Goal: Find contact information: Find contact information

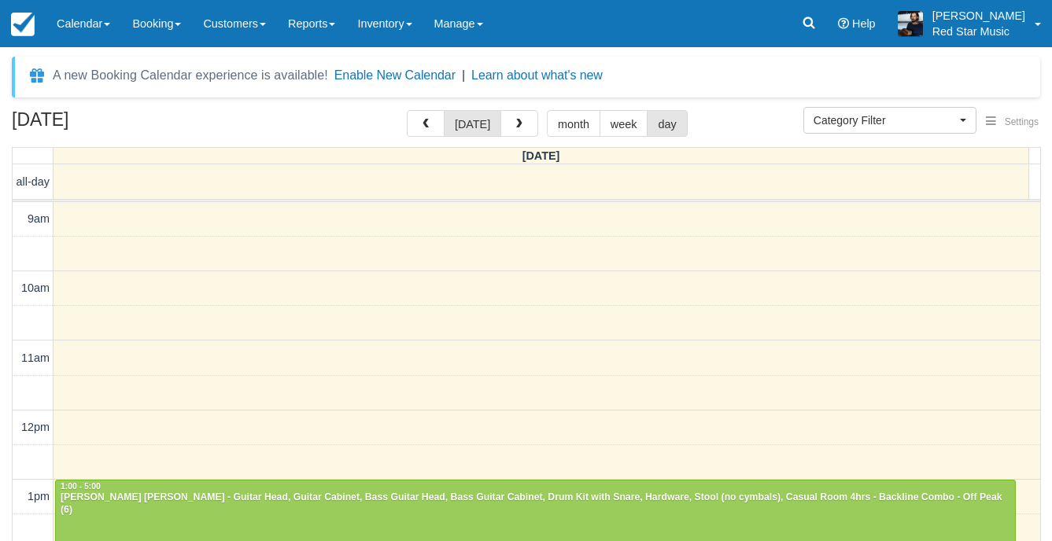
select select
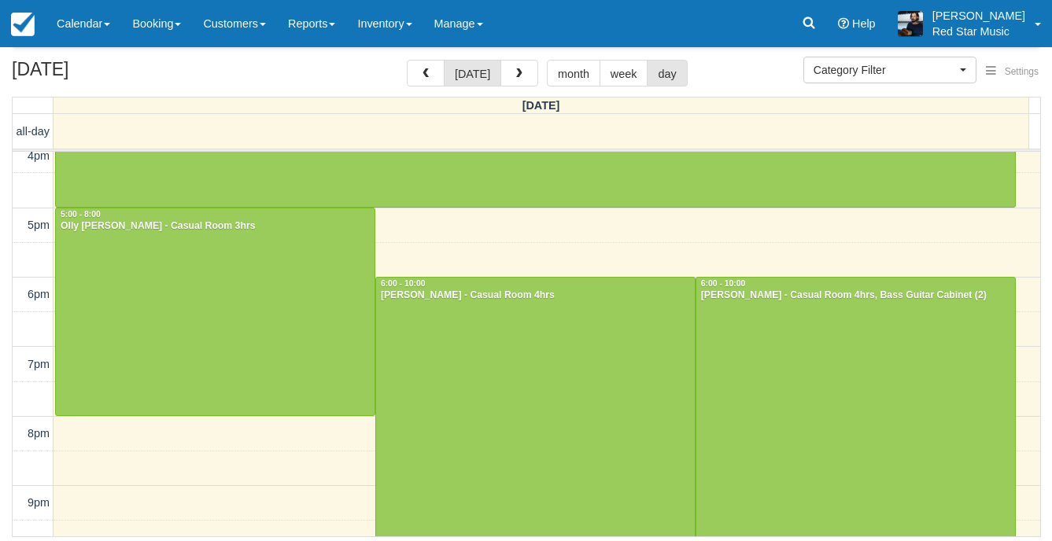
scroll to position [517, 0]
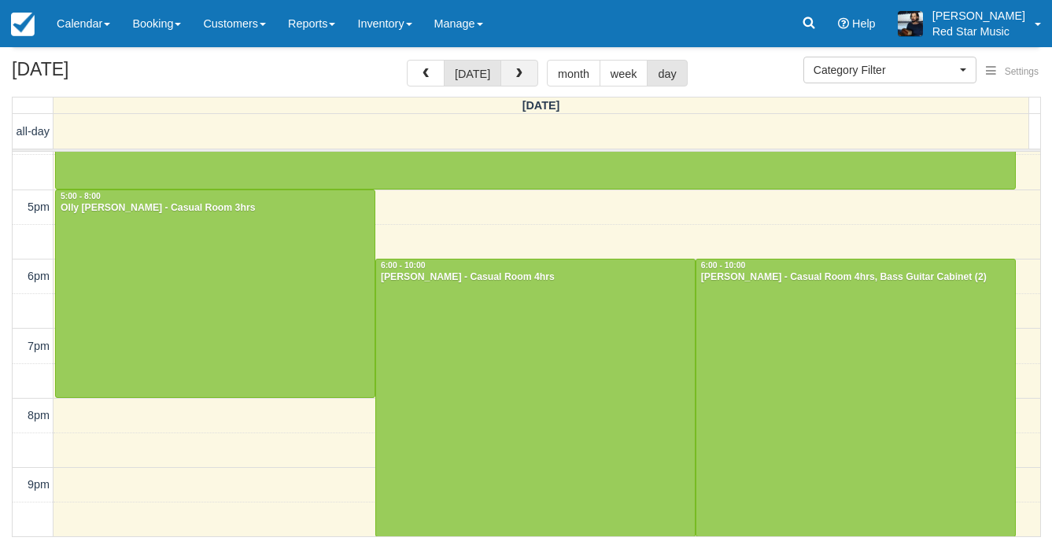
click at [523, 66] on button "button" at bounding box center [519, 73] width 38 height 27
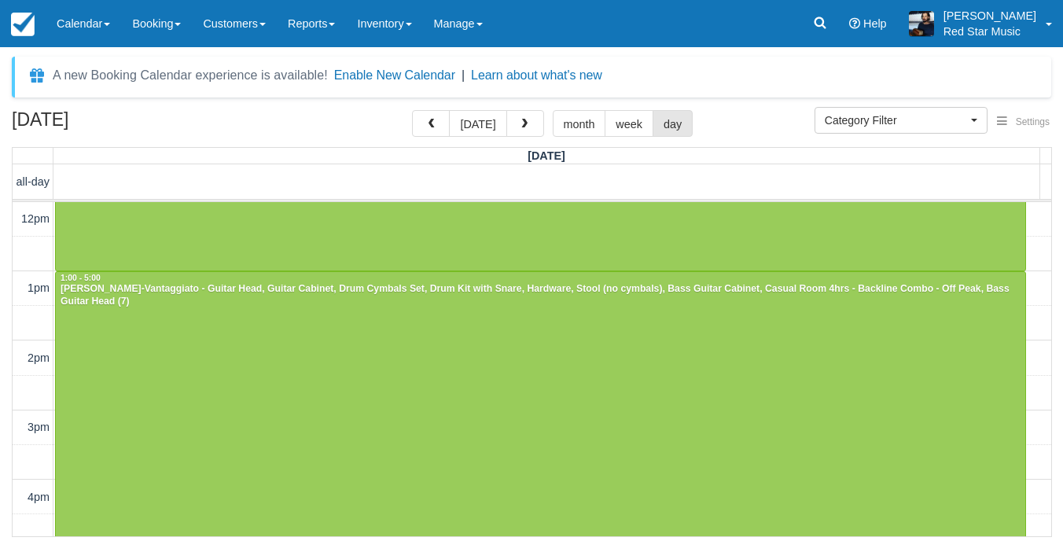
scroll to position [236, 0]
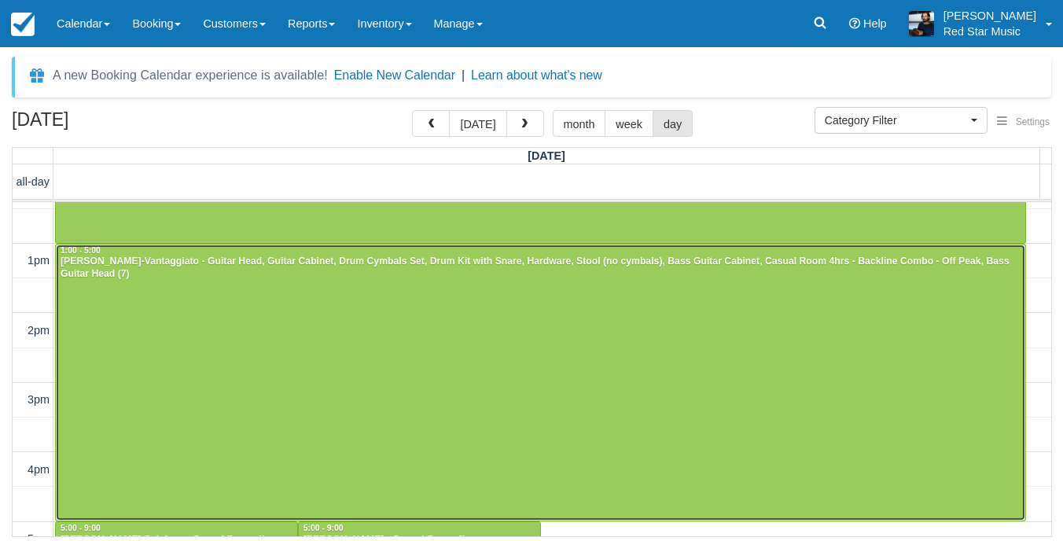
click at [560, 331] on div at bounding box center [541, 383] width 970 height 277
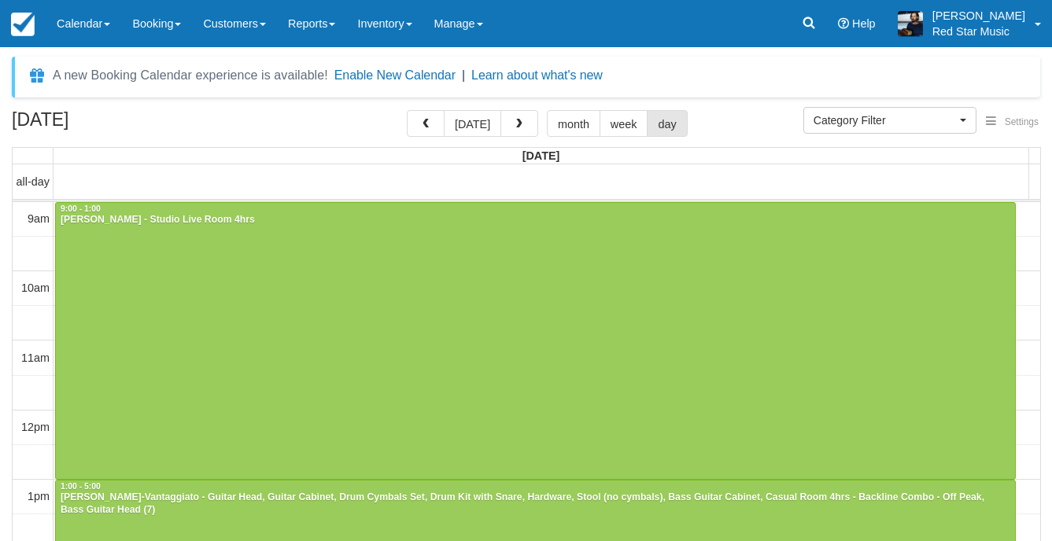
select select
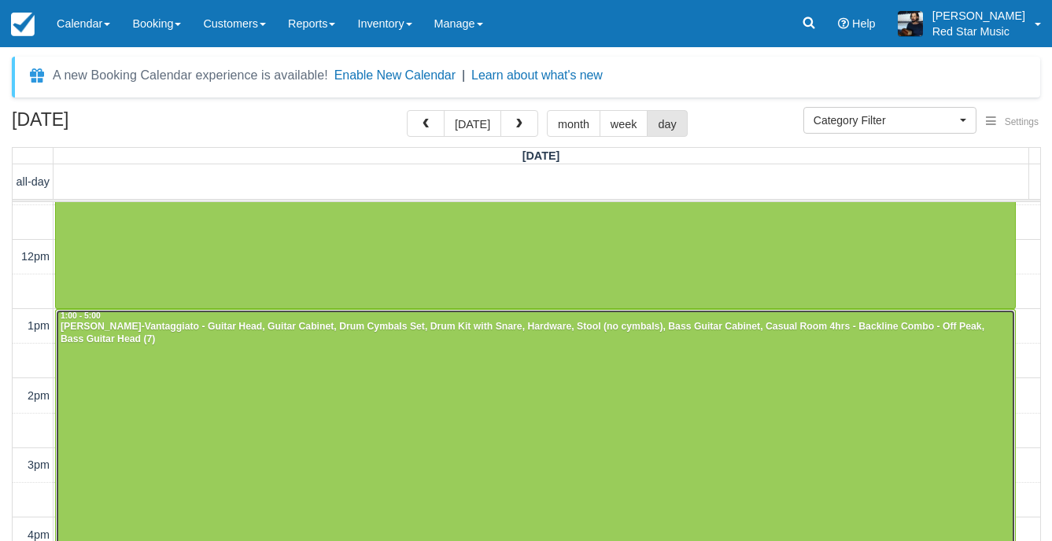
click at [506, 378] on div at bounding box center [535, 448] width 959 height 277
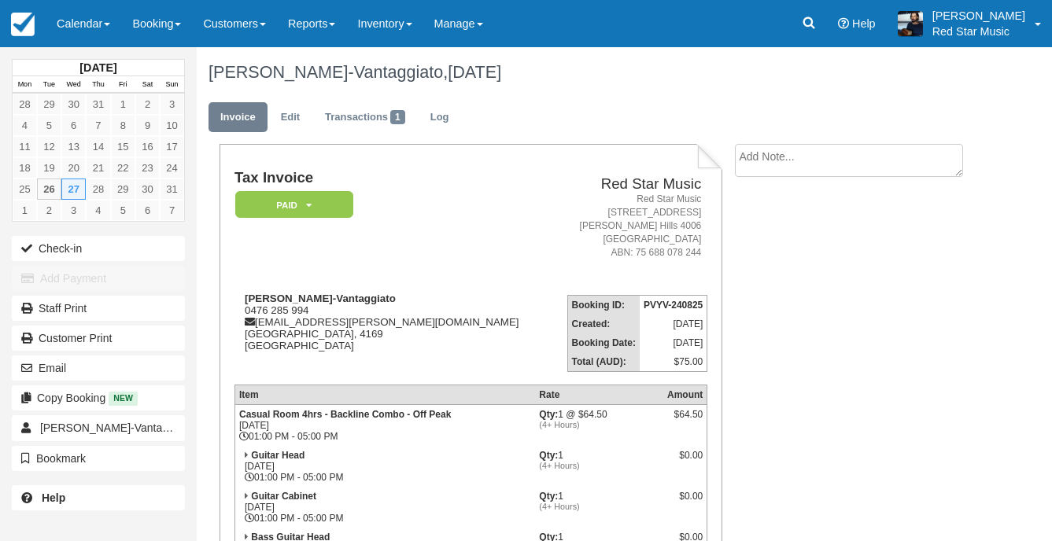
click at [779, 141] on ul "Invoice Edit Transactions 1 Log" at bounding box center [590, 121] width 765 height 47
click at [772, 153] on textarea at bounding box center [849, 160] width 228 height 33
type textarea "2"
click at [783, 249] on button "Create" at bounding box center [770, 250] width 71 height 27
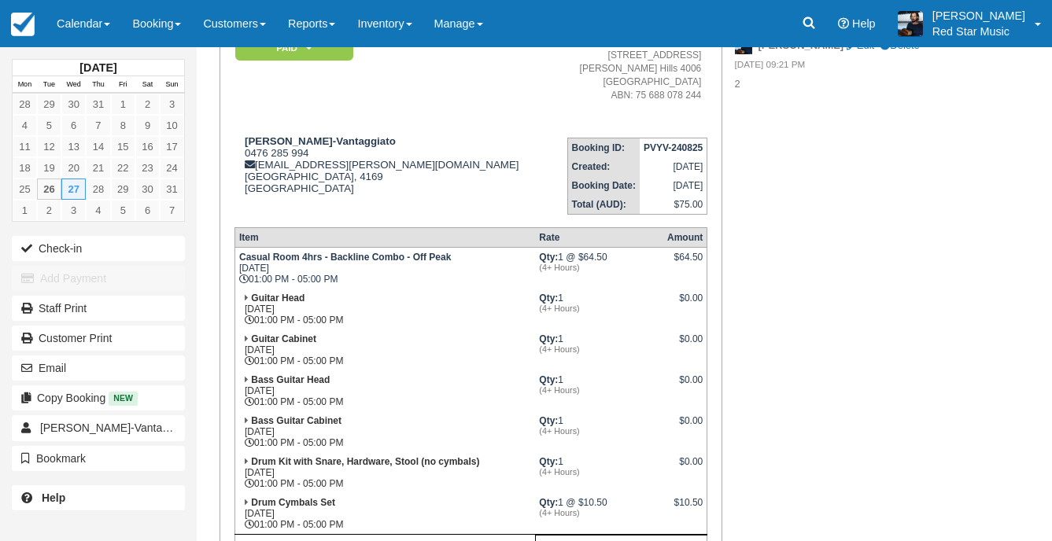
scroll to position [236, 0]
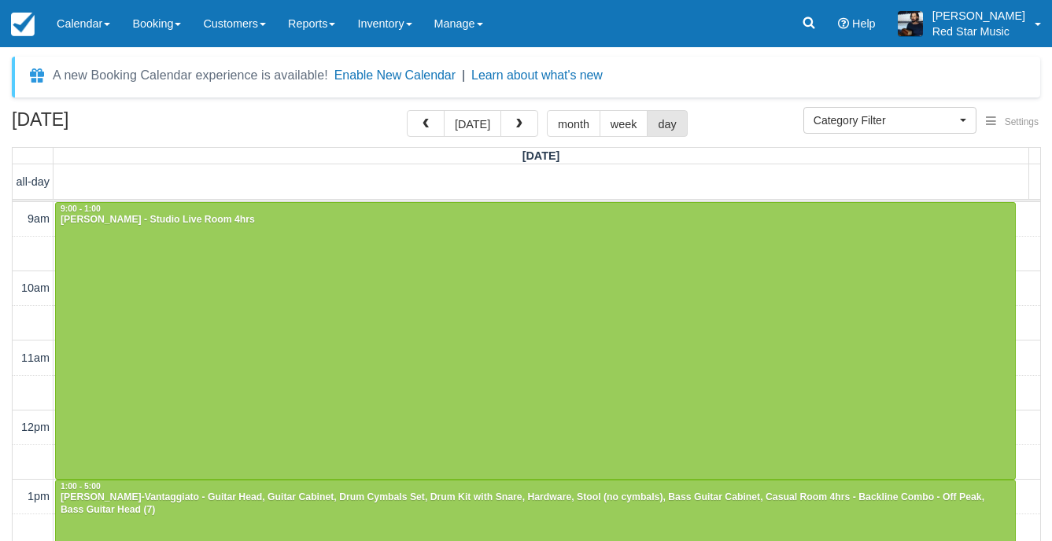
select select
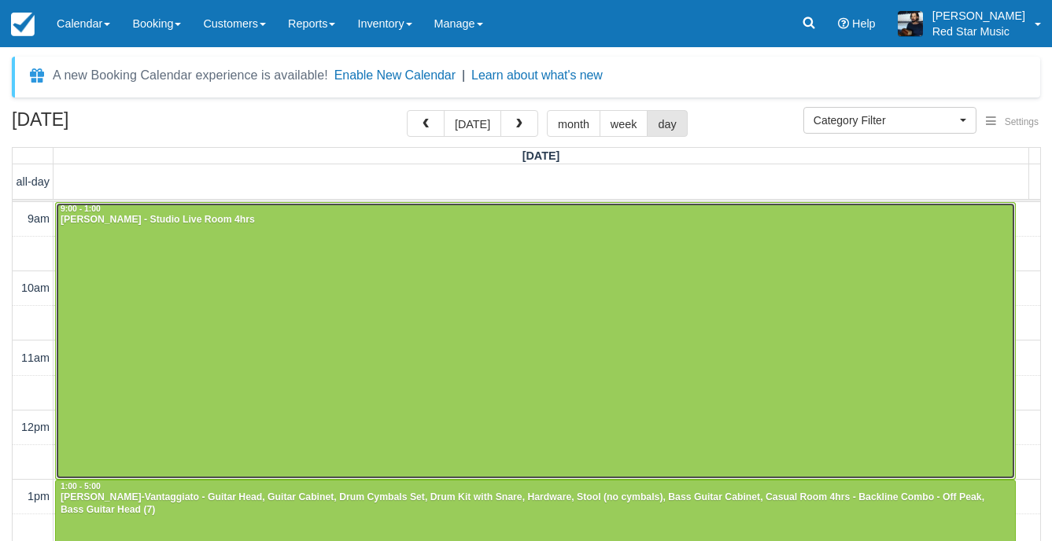
click at [644, 328] on div at bounding box center [535, 341] width 959 height 276
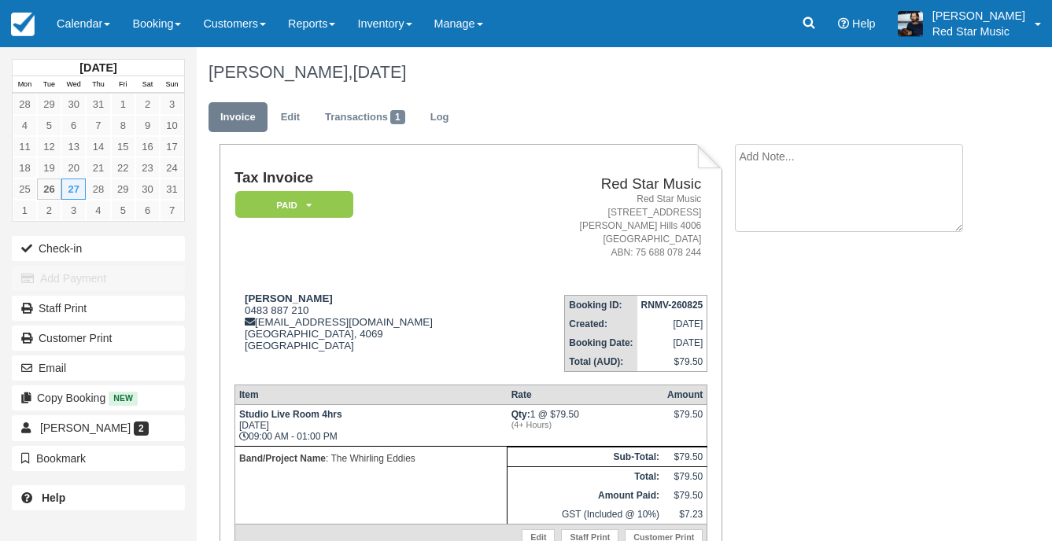
click at [813, 170] on textarea at bounding box center [849, 188] width 228 height 88
type textarea "1"
click at [765, 246] on button "Create" at bounding box center [770, 250] width 71 height 27
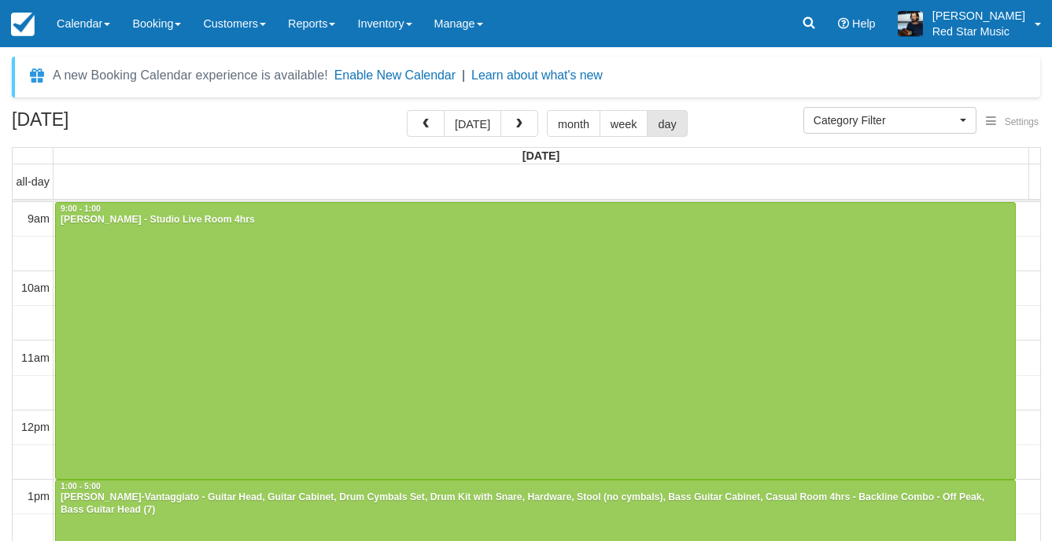
select select
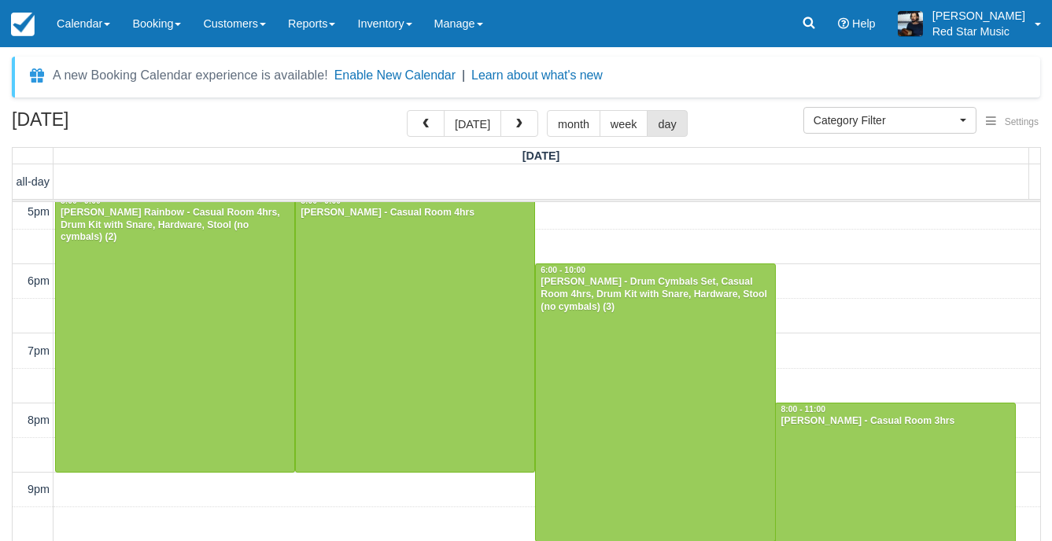
scroll to position [564, 0]
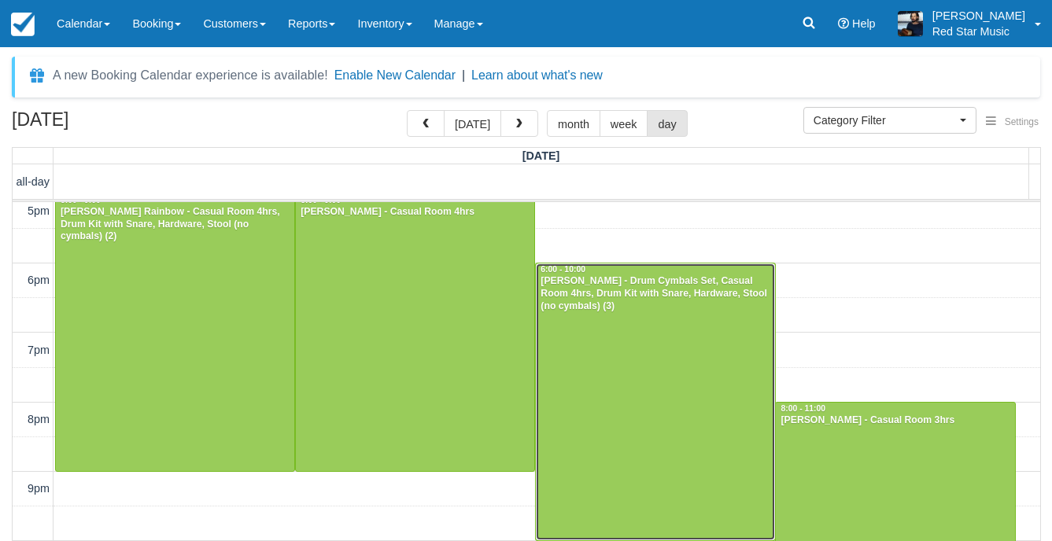
click at [689, 358] on div at bounding box center [655, 401] width 238 height 277
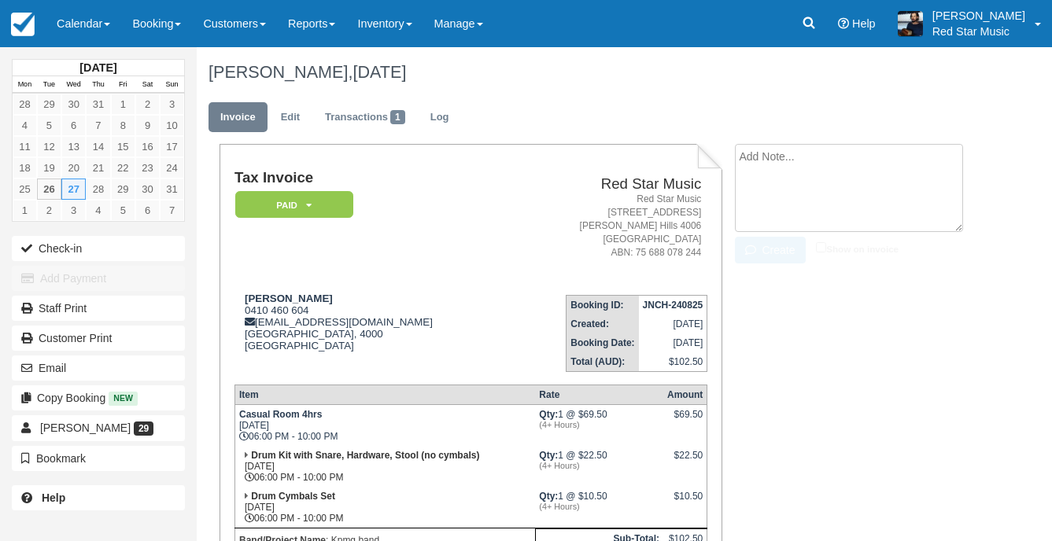
click at [795, 147] on textarea at bounding box center [849, 188] width 228 height 88
type textarea "2"
click at [751, 252] on icon "button" at bounding box center [753, 250] width 17 height 11
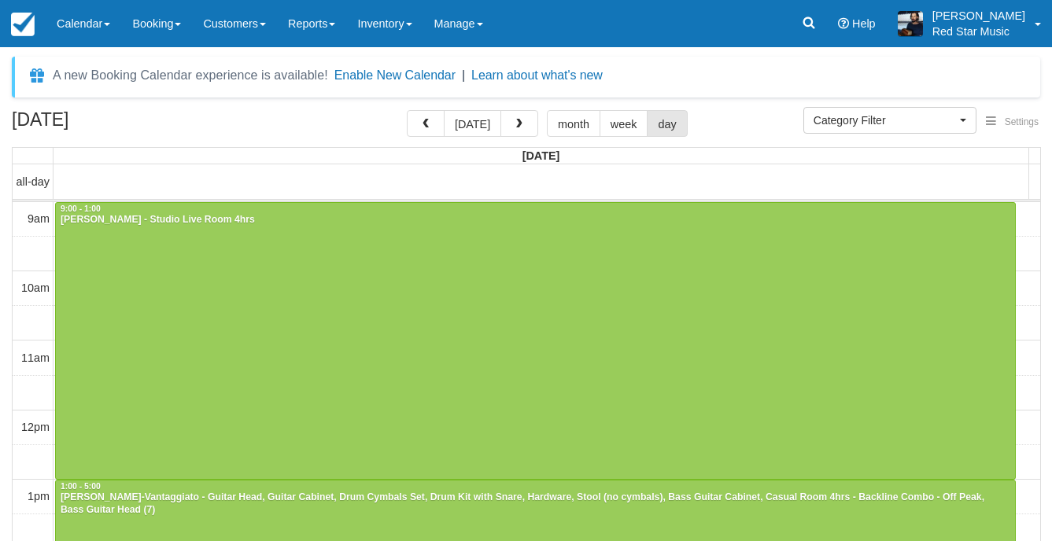
select select
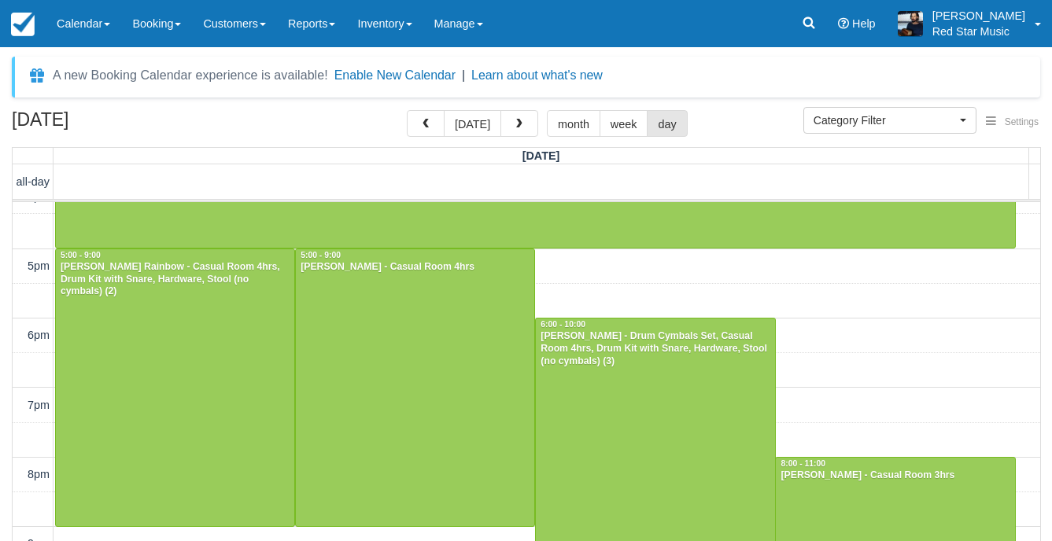
scroll to position [587, 0]
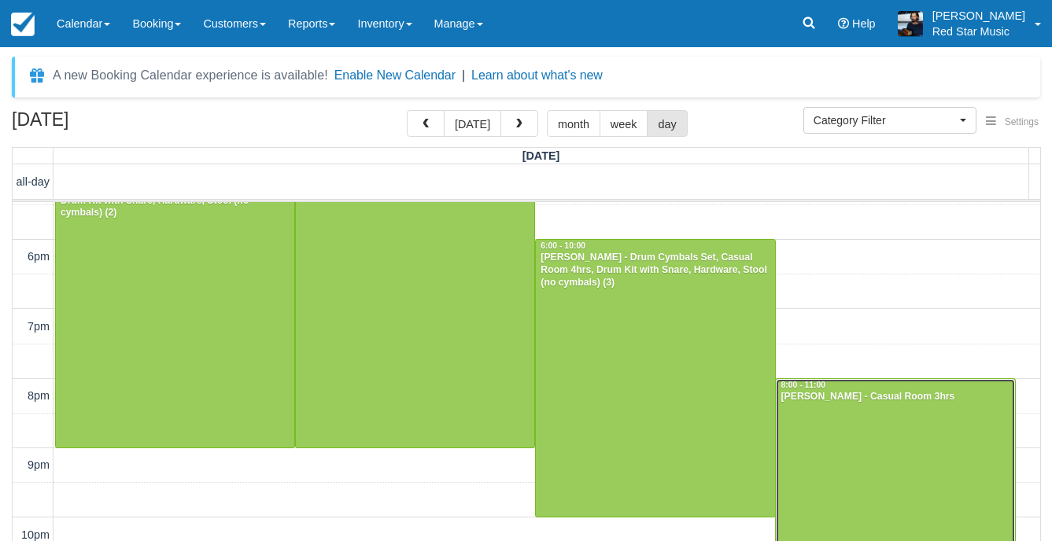
click at [842, 418] on div at bounding box center [894, 482] width 238 height 207
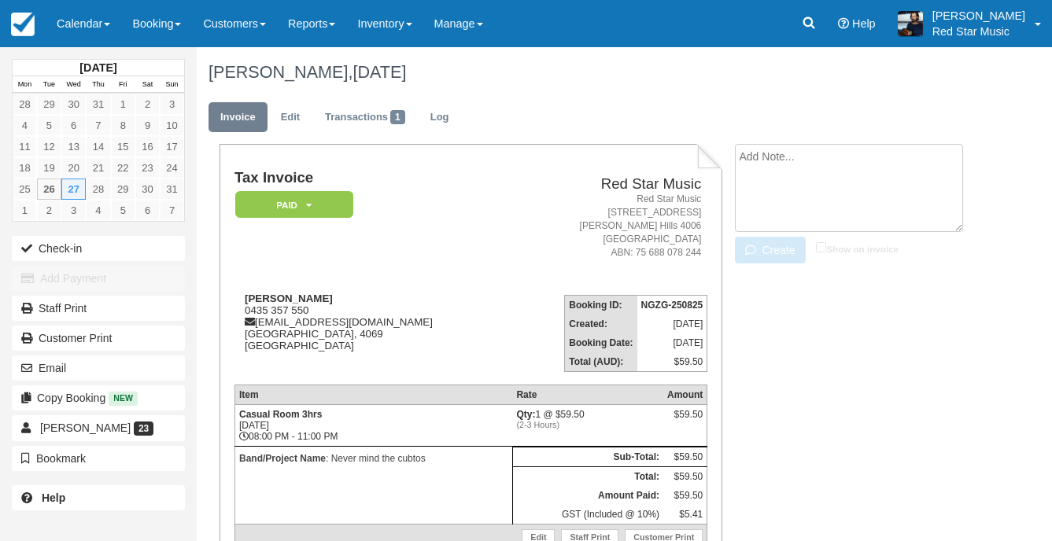
type textarea "3"
type textarea "4"
click at [763, 250] on button "Create" at bounding box center [770, 250] width 71 height 27
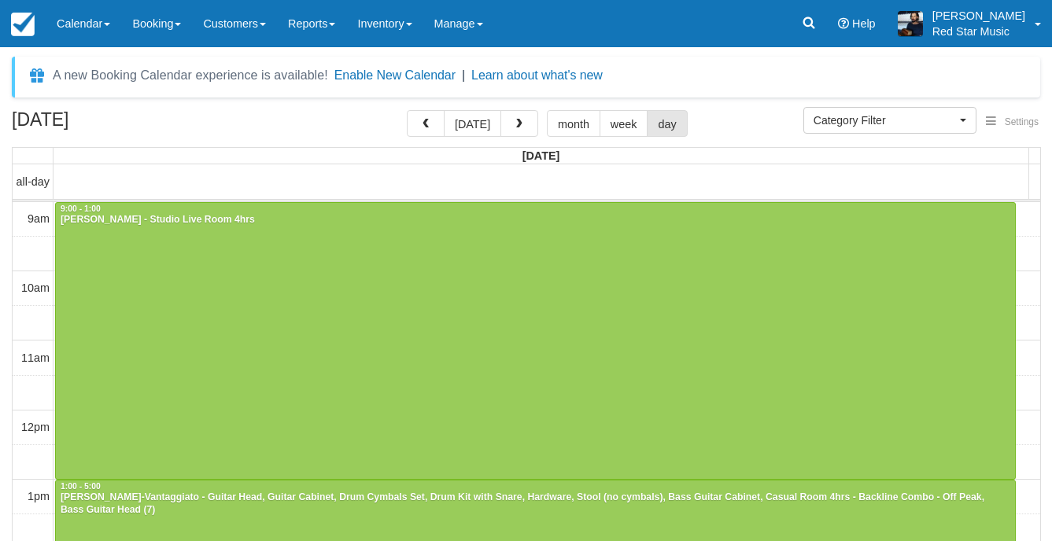
select select
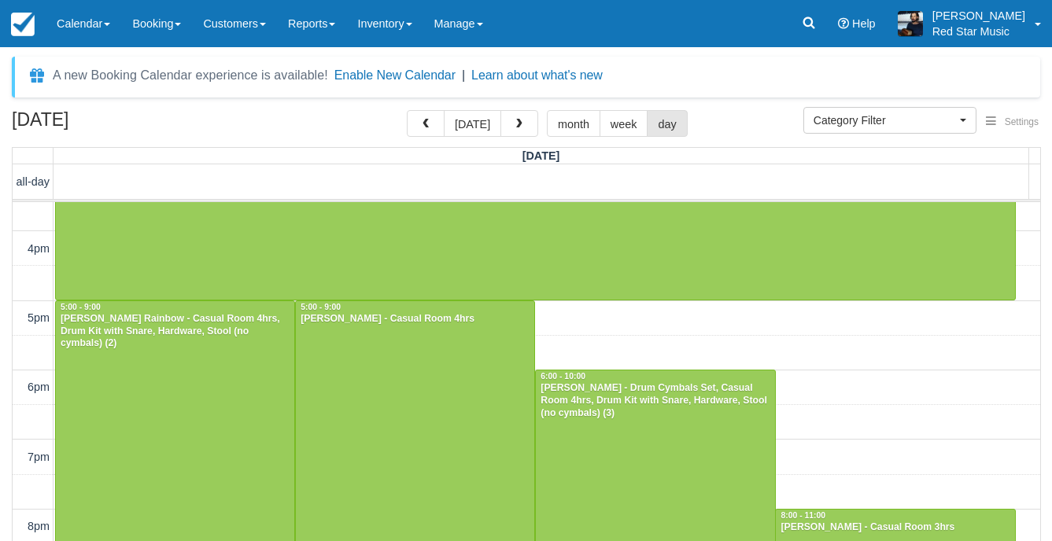
scroll to position [485, 0]
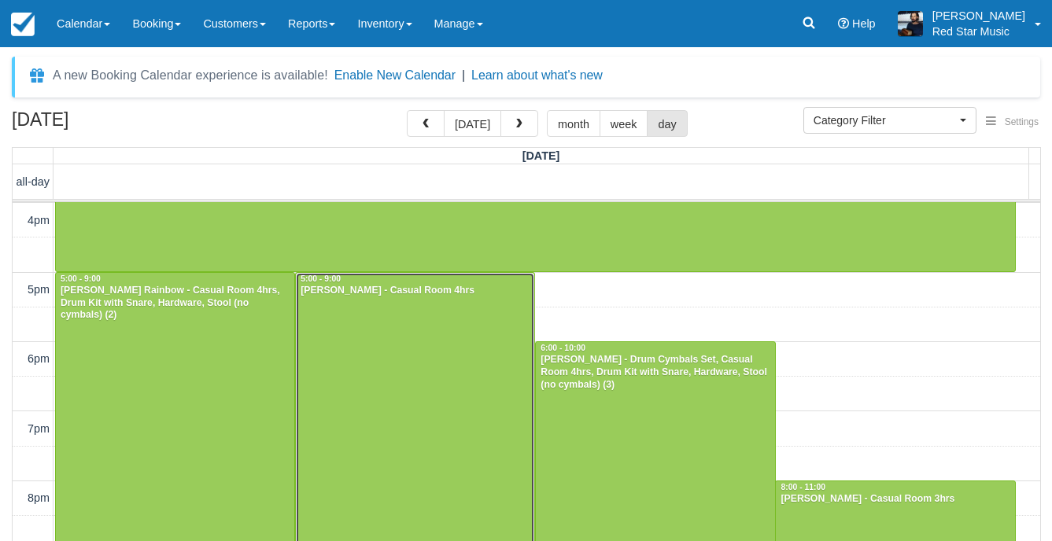
click at [438, 386] on div at bounding box center [415, 411] width 238 height 277
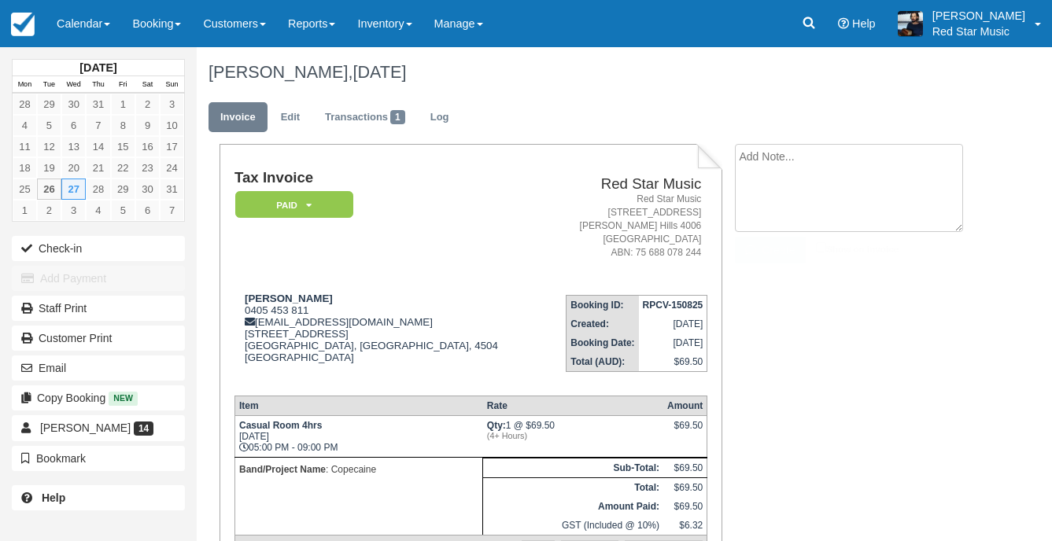
click at [891, 166] on textarea at bounding box center [849, 188] width 228 height 88
type textarea "3"
click at [771, 255] on button "Create" at bounding box center [770, 250] width 71 height 27
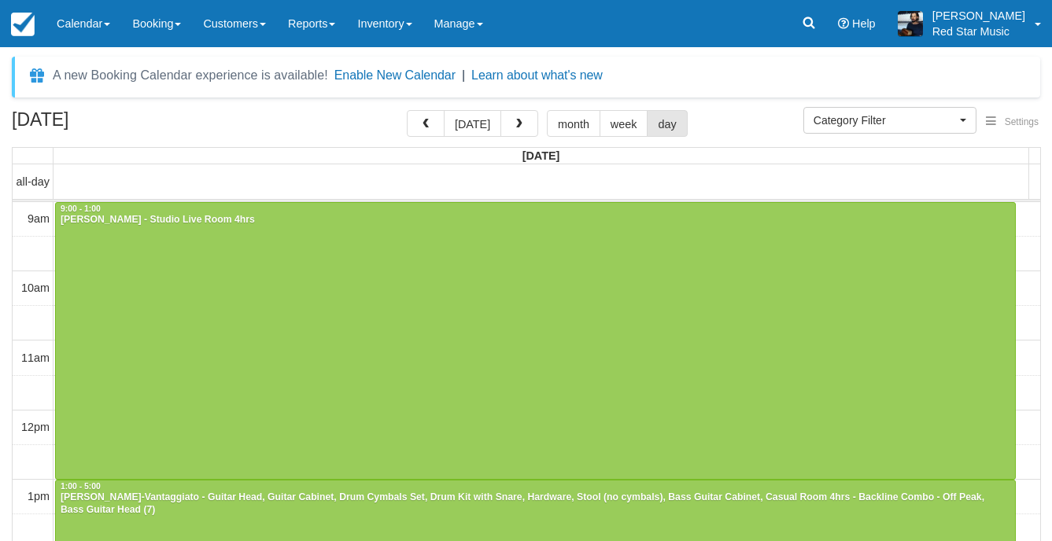
select select
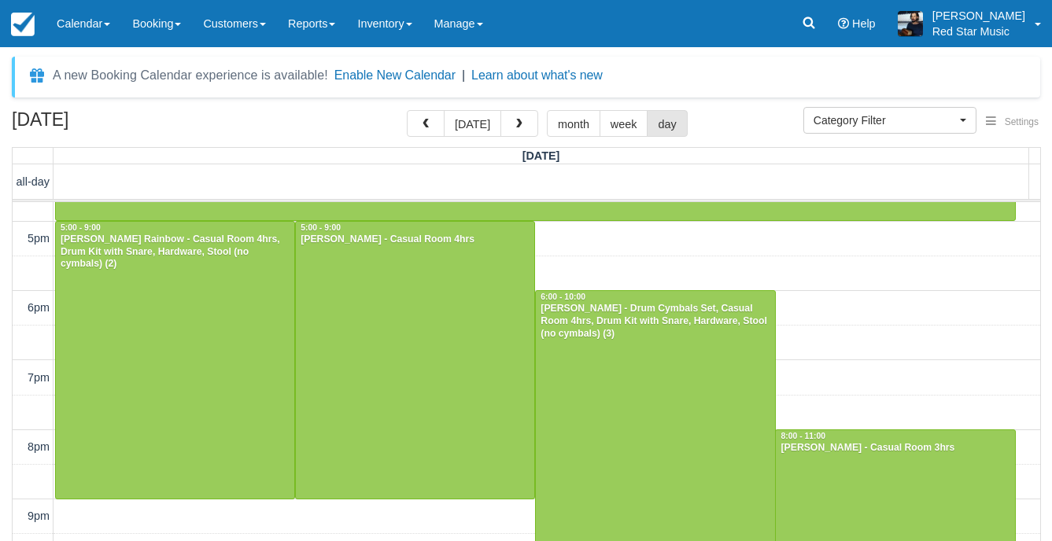
scroll to position [509, 0]
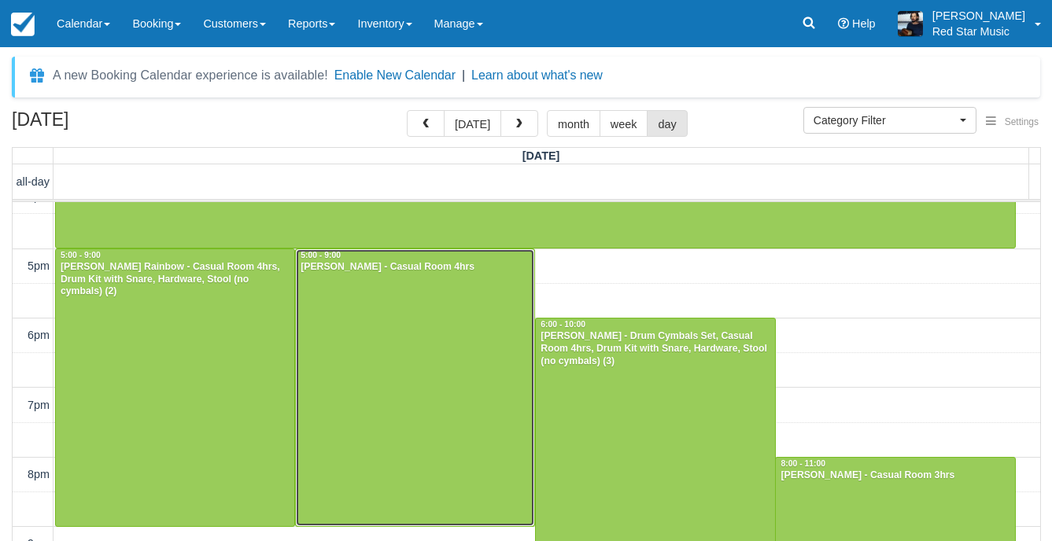
click at [471, 348] on div at bounding box center [415, 387] width 238 height 277
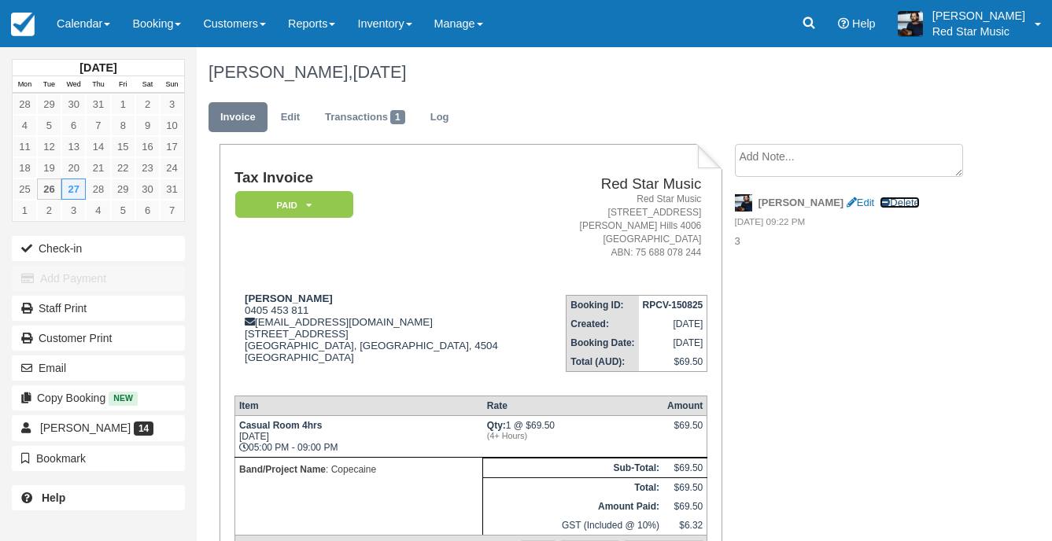
click at [879, 201] on link "Delete" at bounding box center [898, 203] width 39 height 12
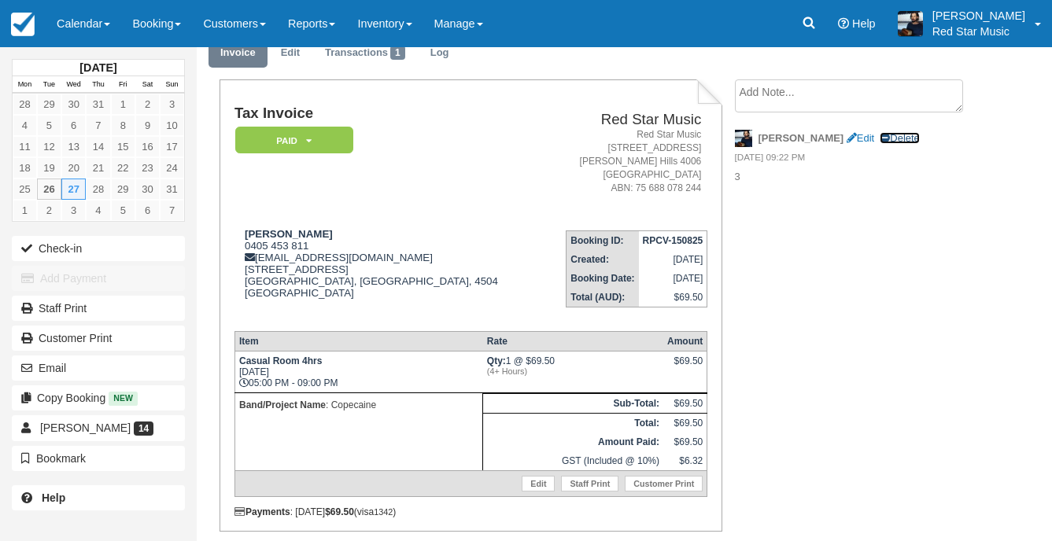
scroll to position [129, 0]
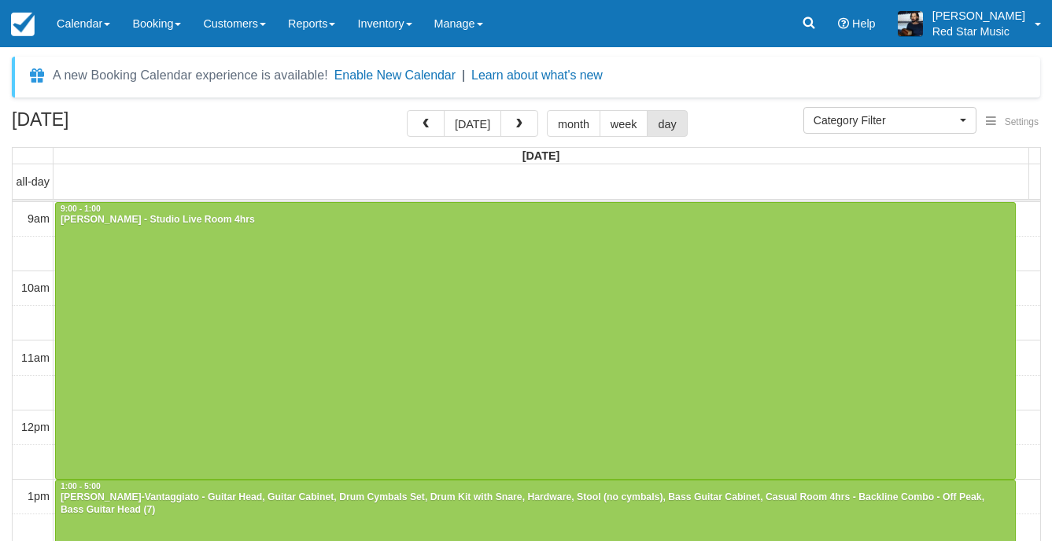
select select
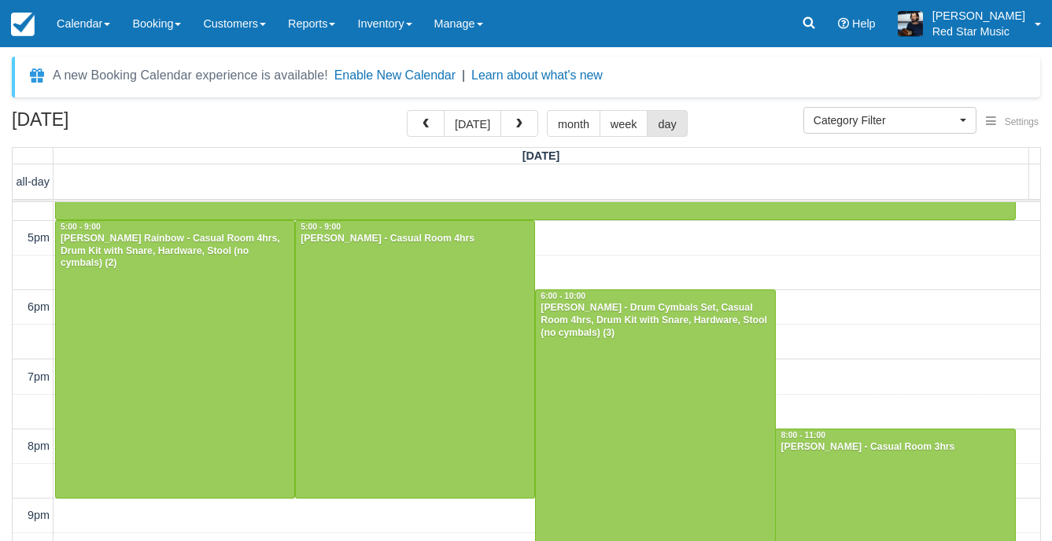
scroll to position [587, 0]
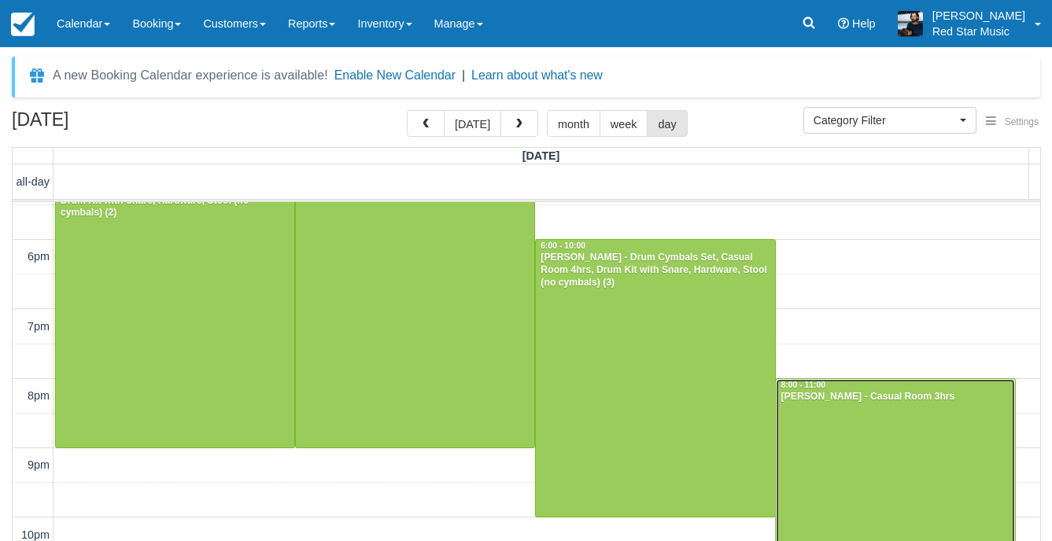
click at [820, 428] on div at bounding box center [894, 482] width 238 height 207
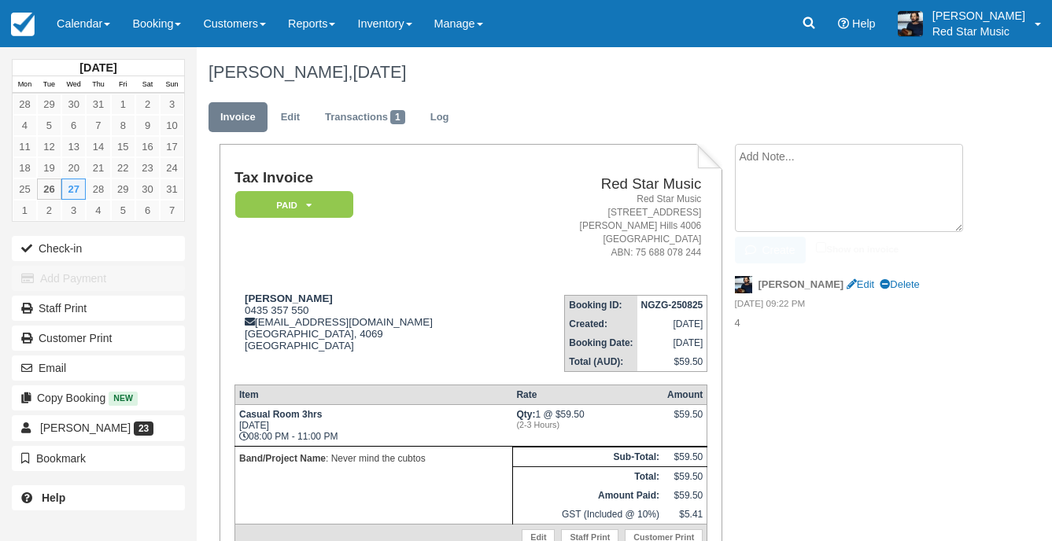
click at [770, 166] on textarea at bounding box center [849, 188] width 228 height 88
type textarea "1"
click at [755, 249] on icon "button" at bounding box center [753, 250] width 17 height 11
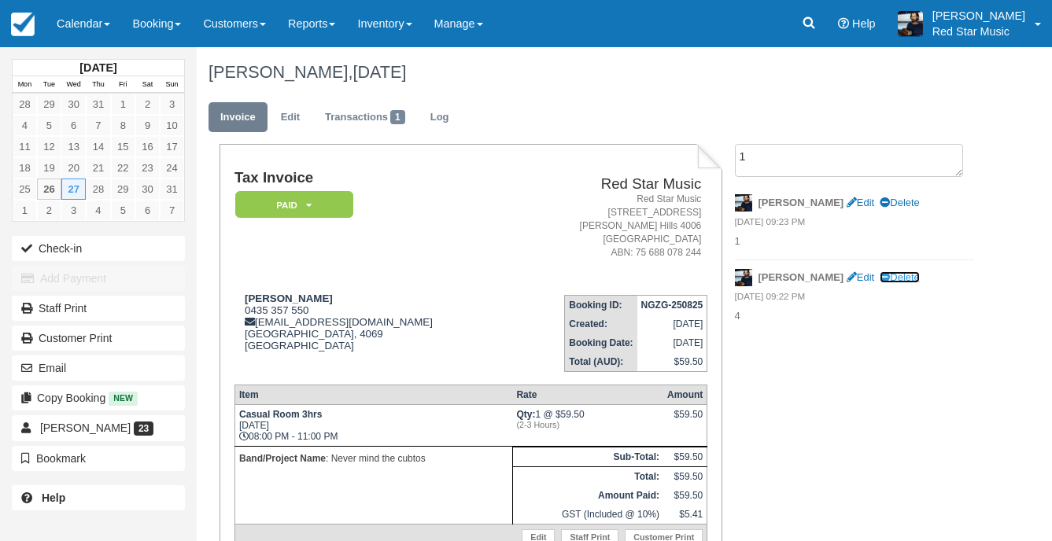
click at [879, 278] on link "Delete" at bounding box center [898, 277] width 39 height 12
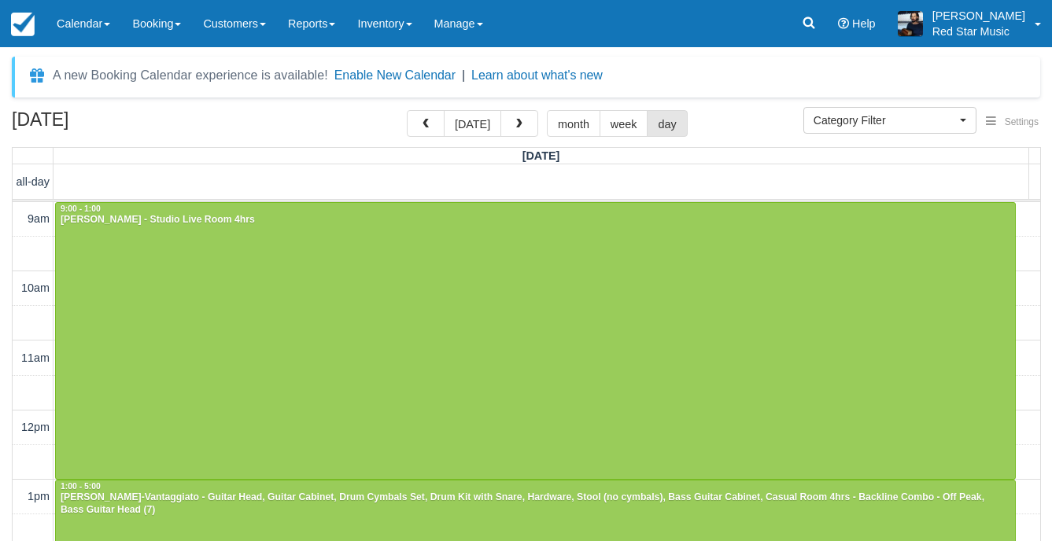
select select
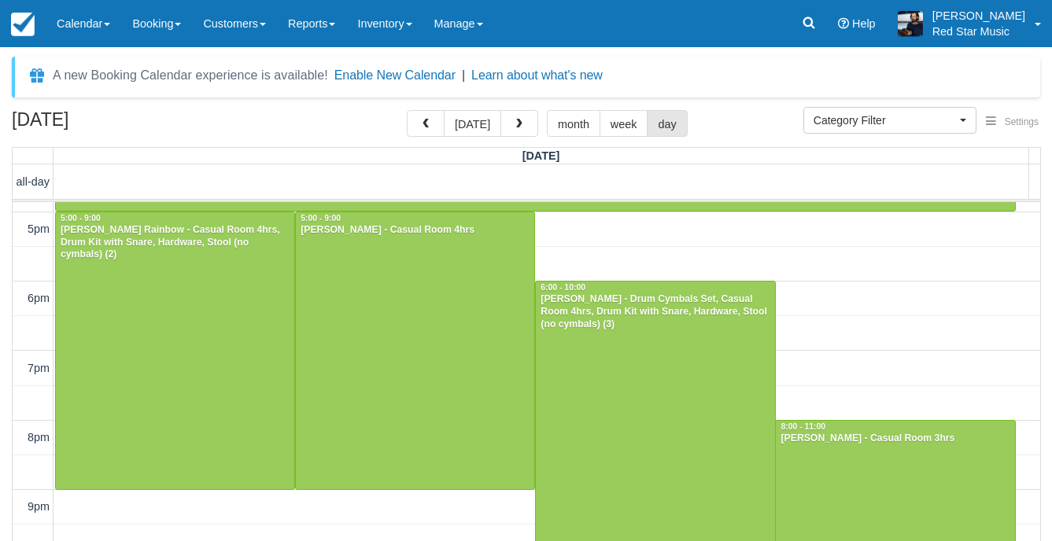
scroll to position [509, 0]
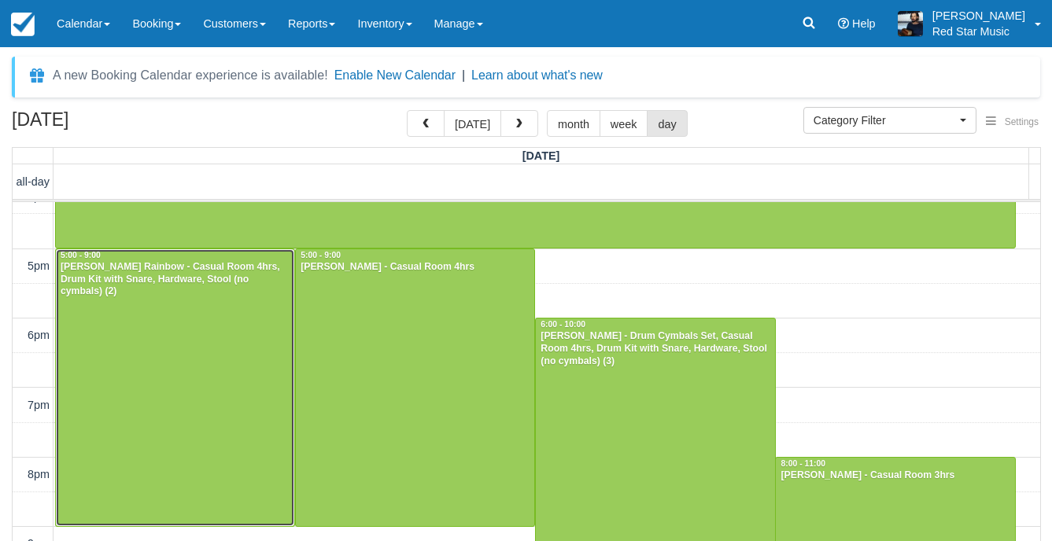
click at [238, 321] on div at bounding box center [175, 387] width 238 height 277
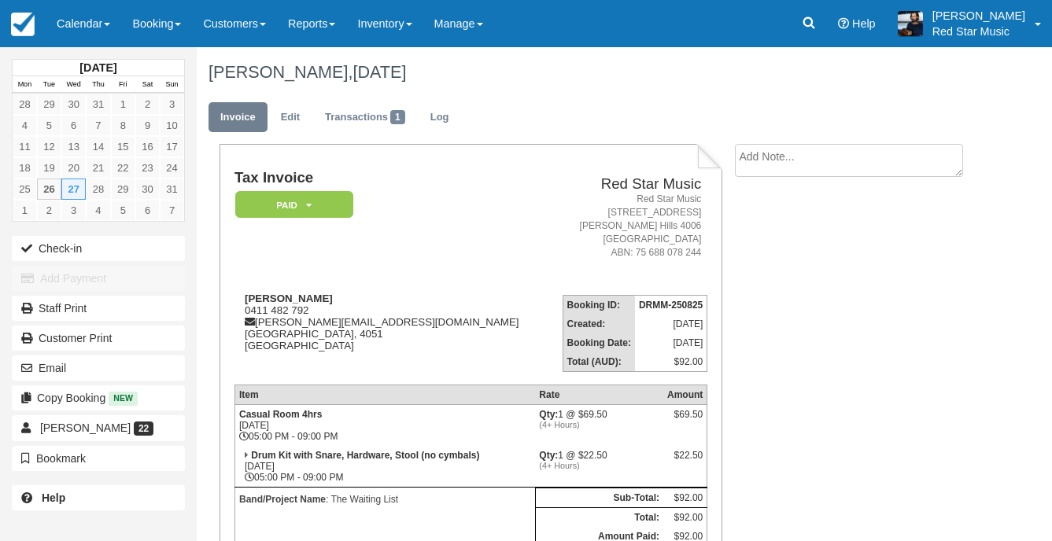
click at [807, 186] on div "Tax Invoice Paid   Pending Reserved Deposit Waiting Cancelled Red Star Music Re…" at bounding box center [591, 428] width 789 height 568
click at [814, 186] on div "Tax Invoice Paid   Pending Reserved Deposit Waiting Cancelled Red Star Music Re…" at bounding box center [591, 428] width 789 height 568
click at [806, 164] on textarea at bounding box center [849, 160] width 228 height 33
type textarea "4"
click at [776, 252] on button "Create" at bounding box center [770, 250] width 71 height 27
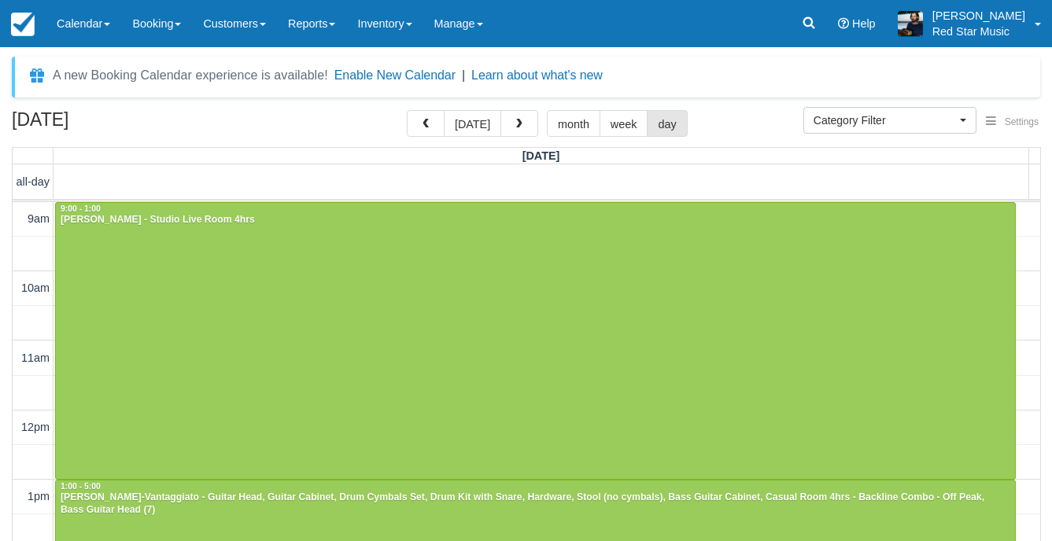
select select
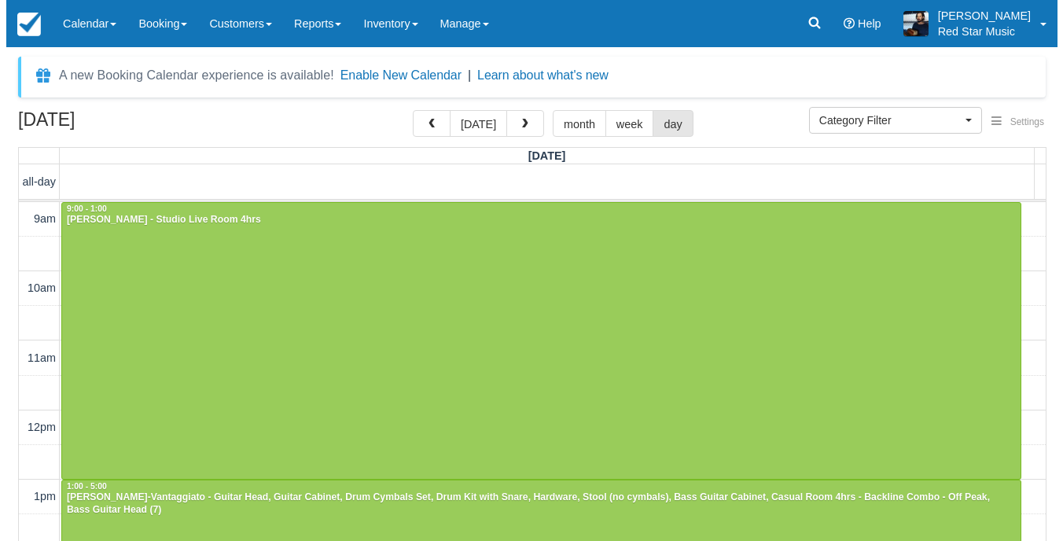
scroll to position [485, 0]
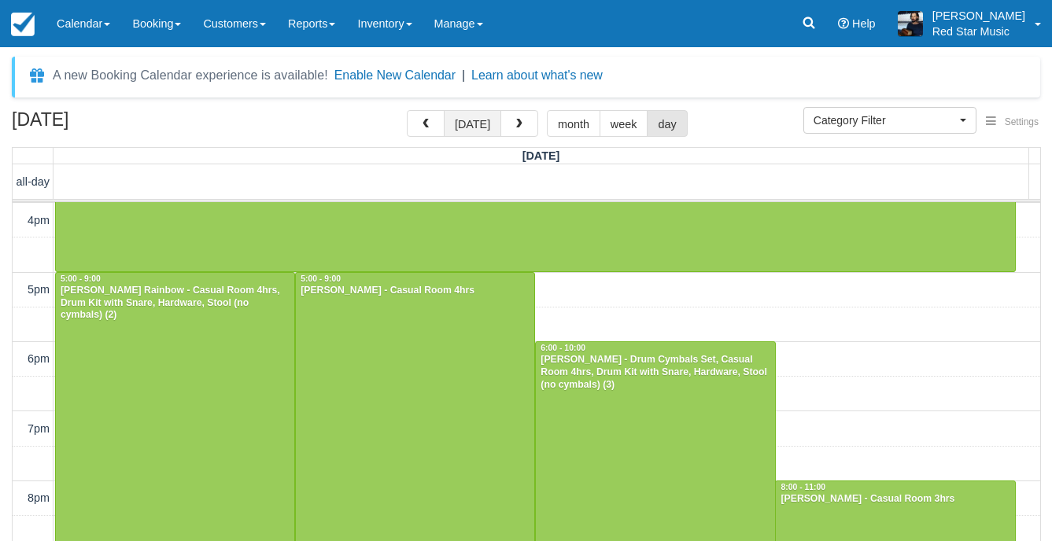
click at [473, 125] on button "today" at bounding box center [472, 123] width 57 height 27
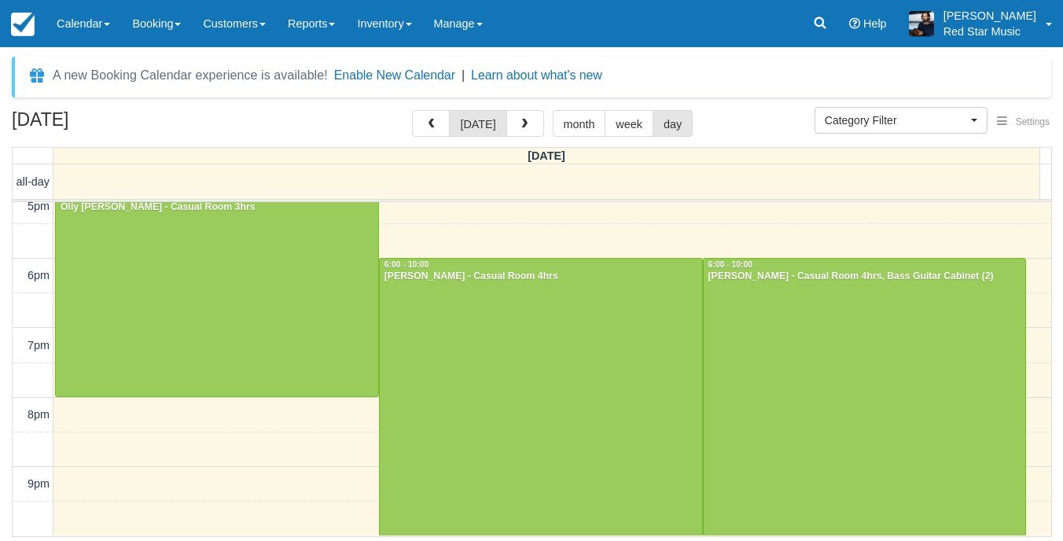
scroll to position [568, 0]
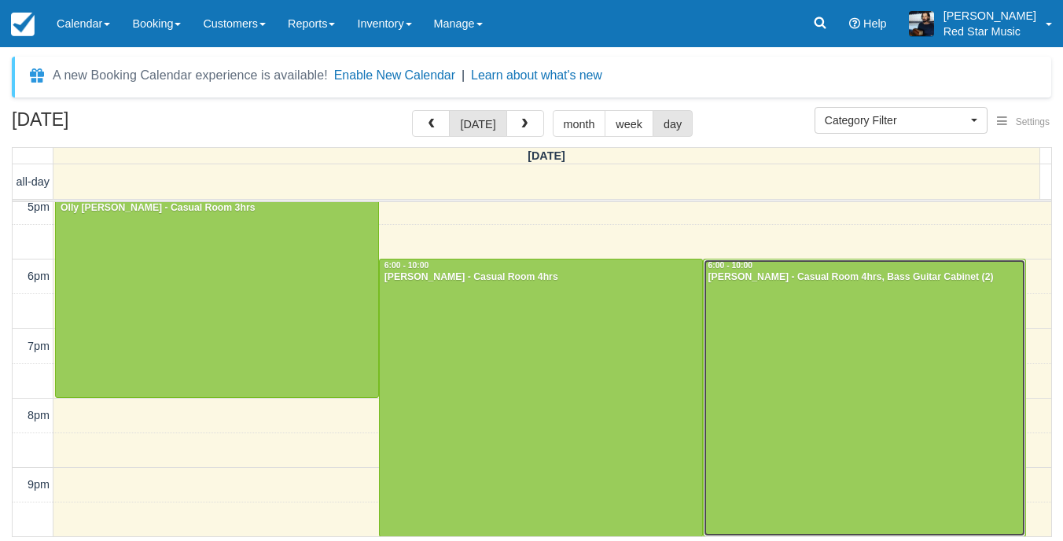
click at [750, 361] on div at bounding box center [865, 398] width 322 height 276
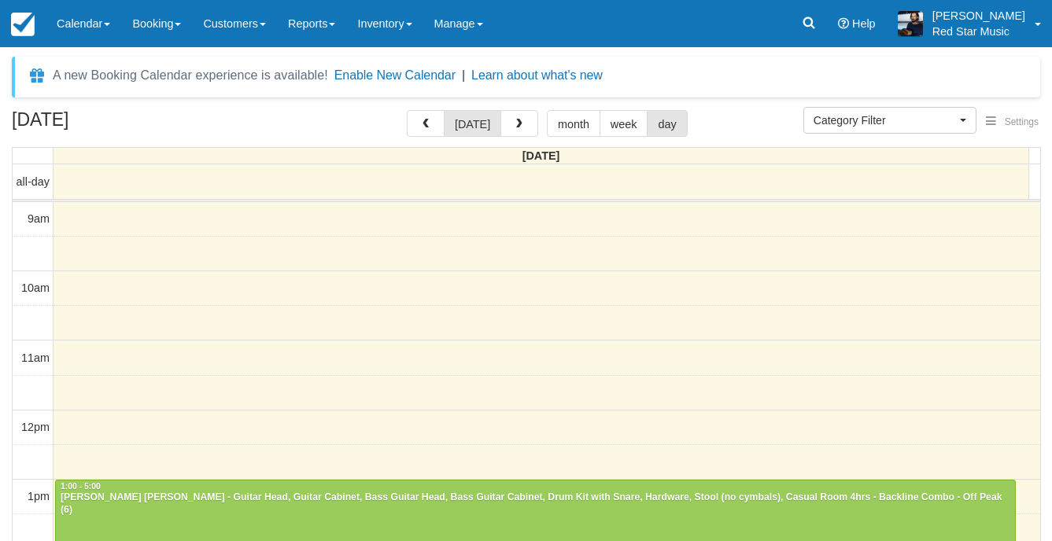
select select
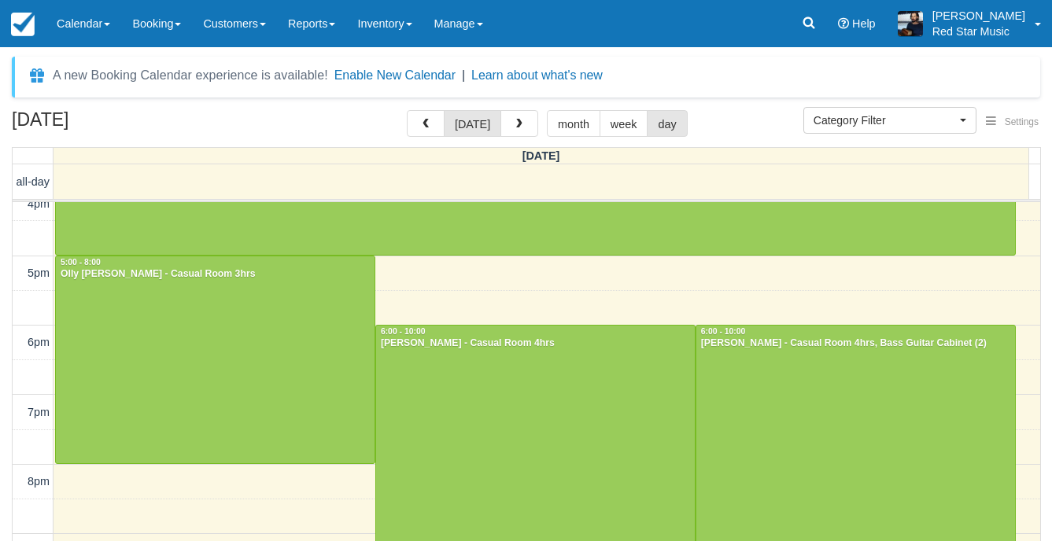
scroll to position [517, 0]
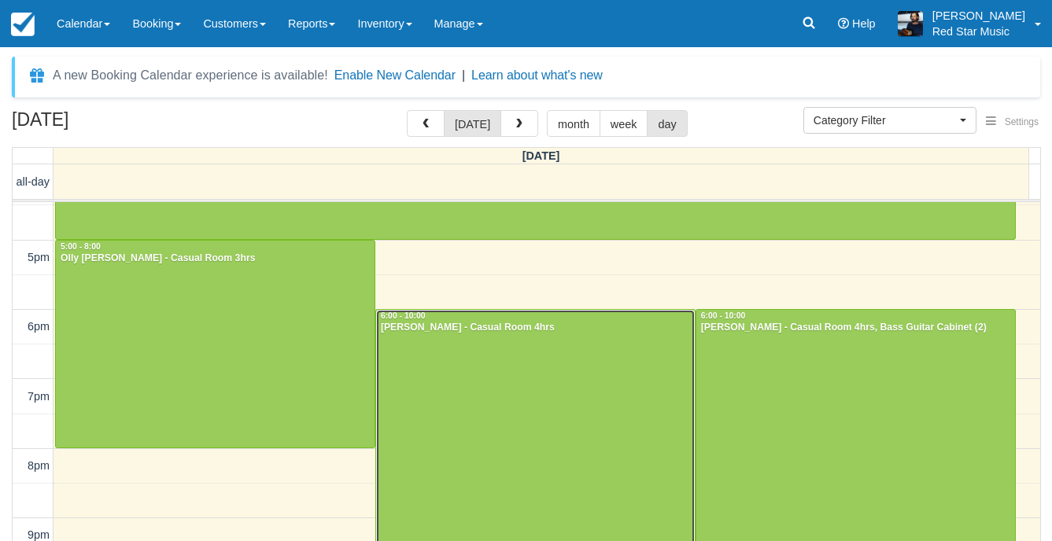
click at [481, 350] on div at bounding box center [535, 448] width 319 height 276
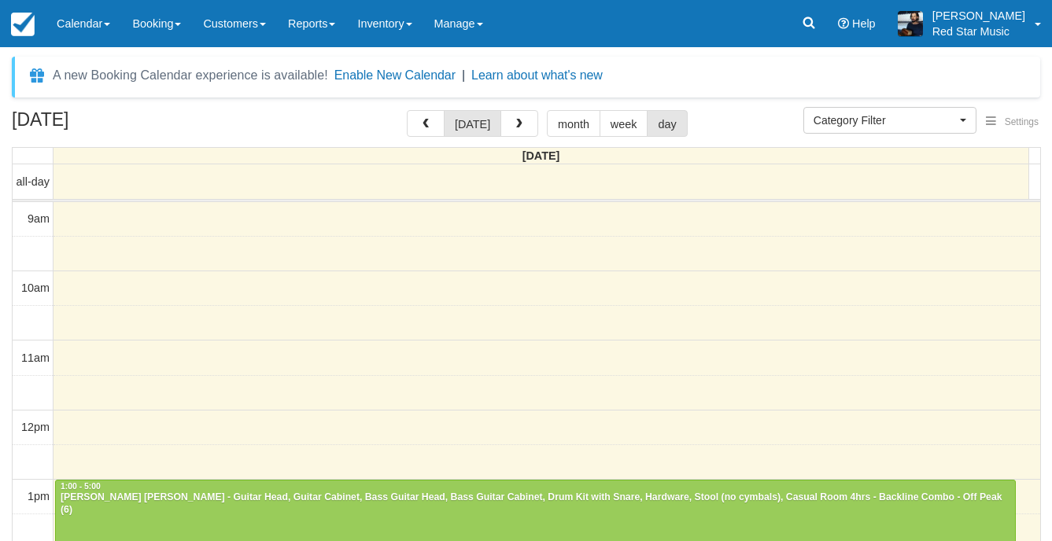
select select
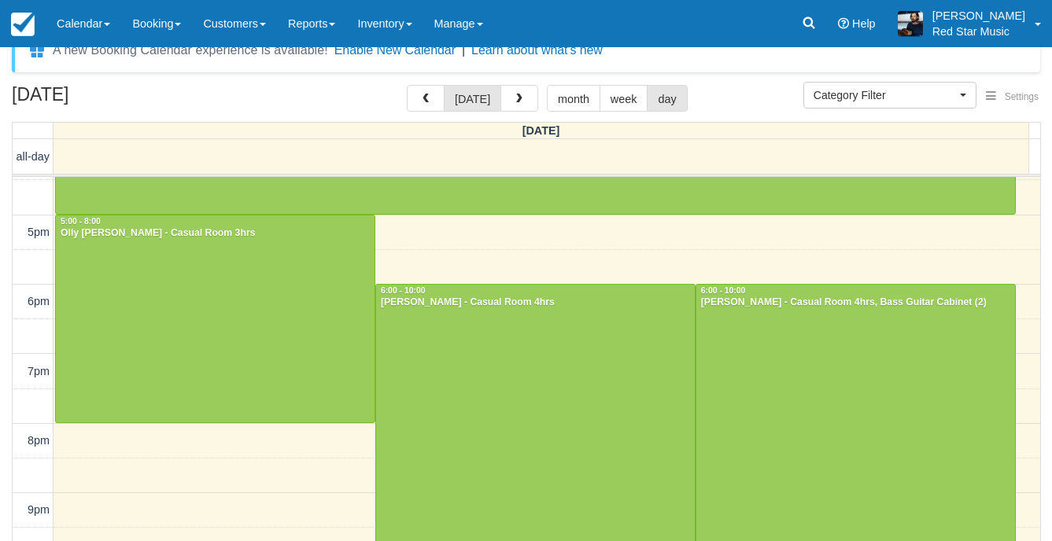
scroll to position [50, 0]
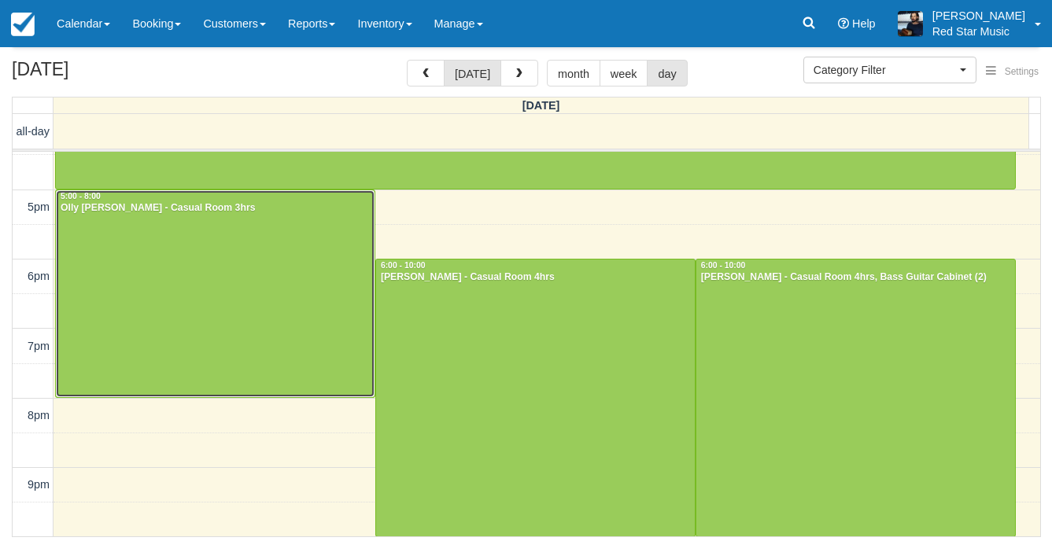
click at [324, 322] on div at bounding box center [215, 293] width 319 height 207
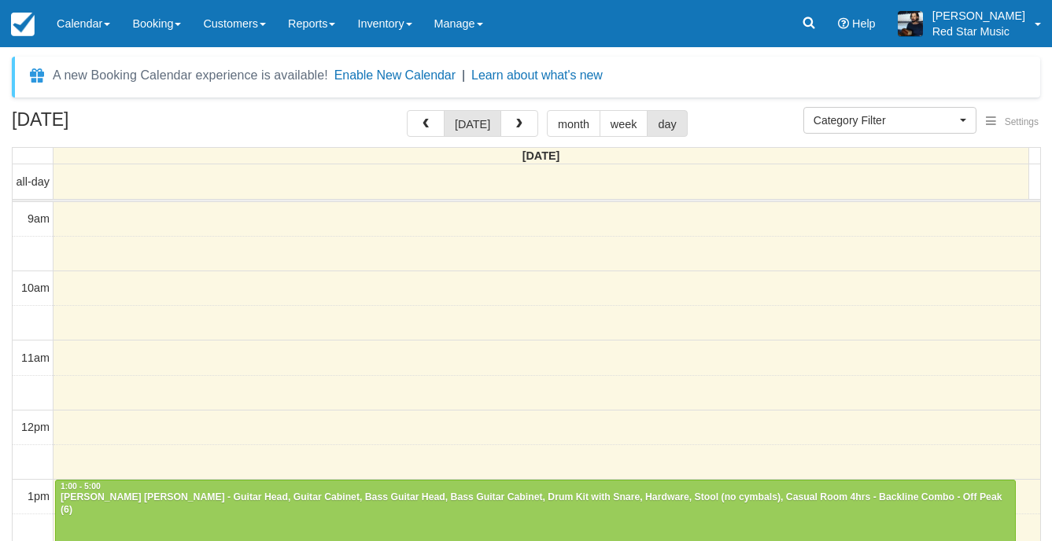
select select
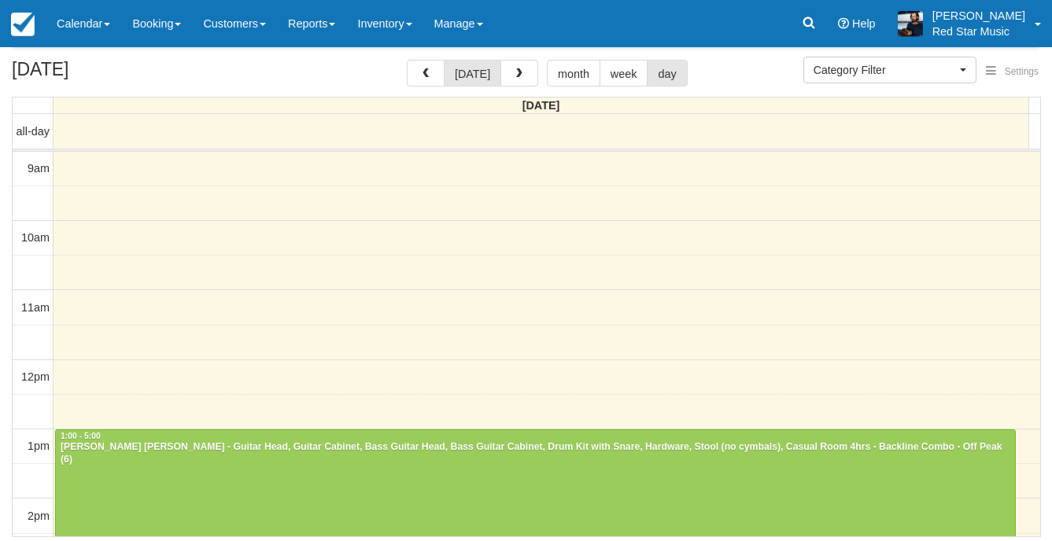
scroll to position [171, 0]
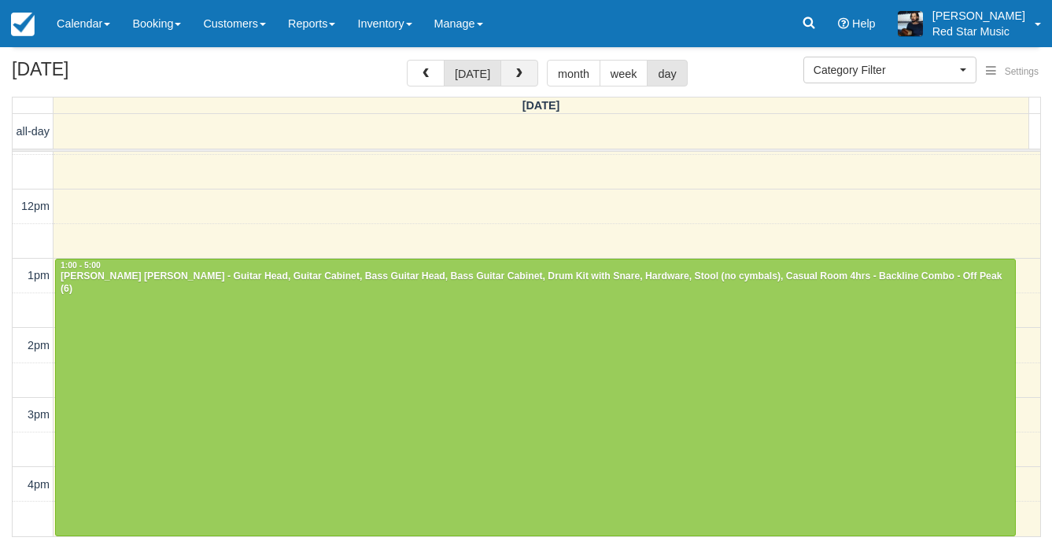
click at [514, 68] on span "button" at bounding box center [519, 73] width 11 height 11
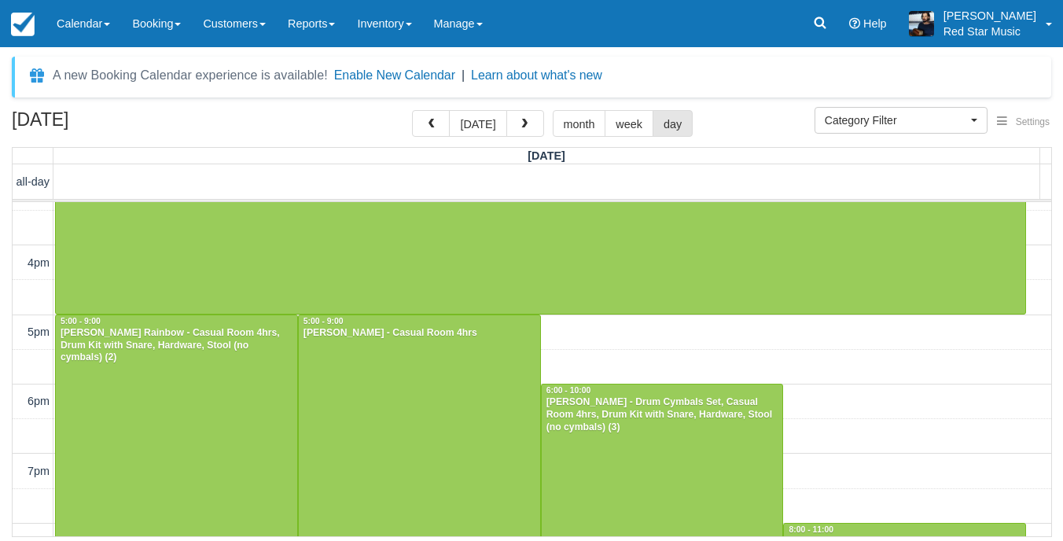
scroll to position [472, 0]
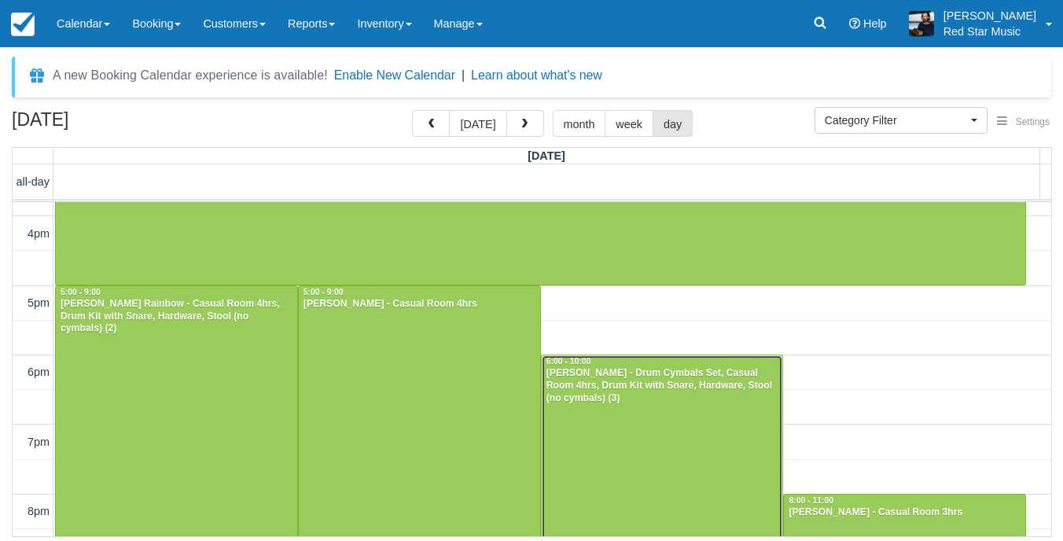
click at [638, 377] on div "Sarah Nicol - Drum Cymbals Set, Casual Room 4hrs, Drum Kit with Snare, Hardware…" at bounding box center [663, 386] width 234 height 38
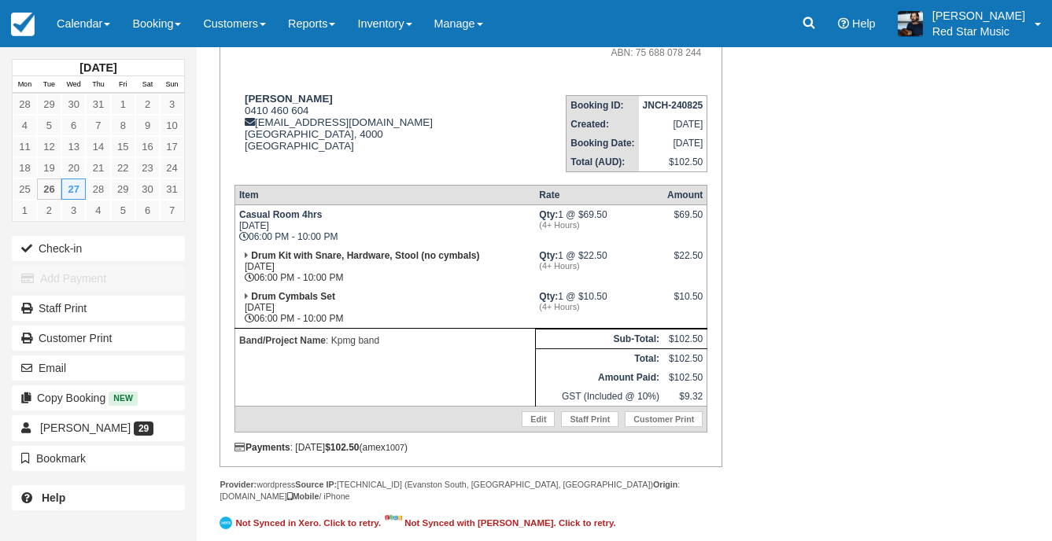
scroll to position [200, 0]
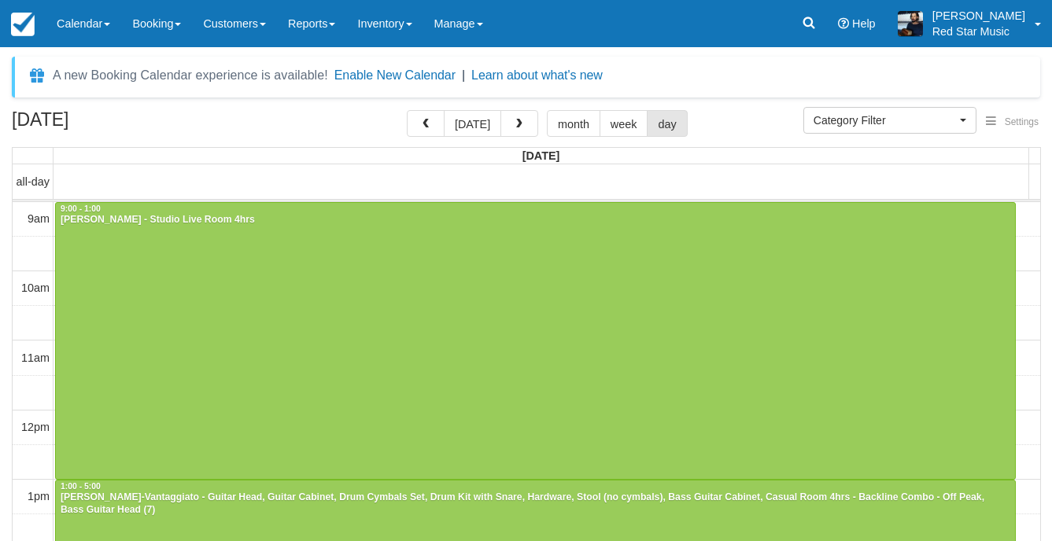
select select
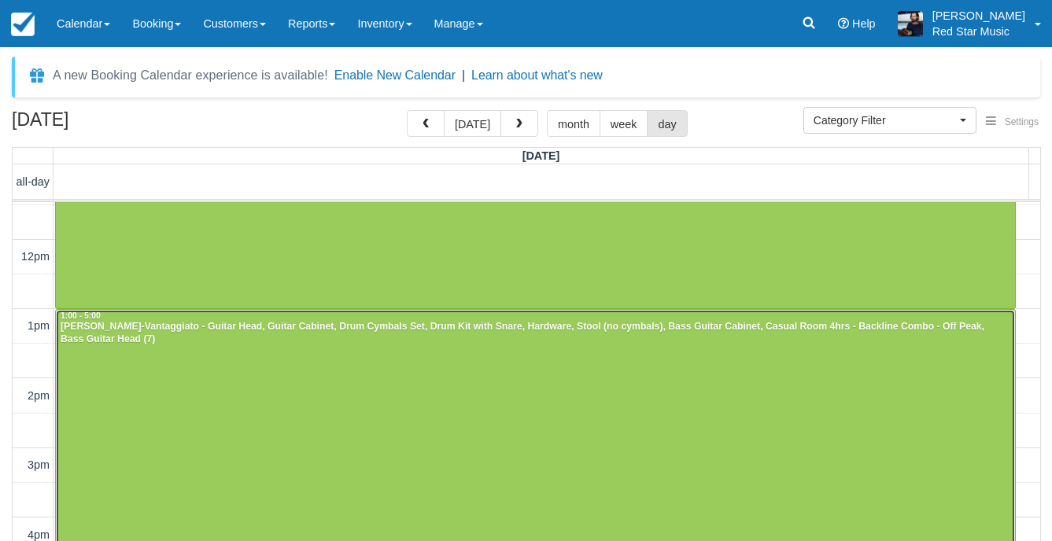
click at [524, 391] on div at bounding box center [535, 448] width 959 height 277
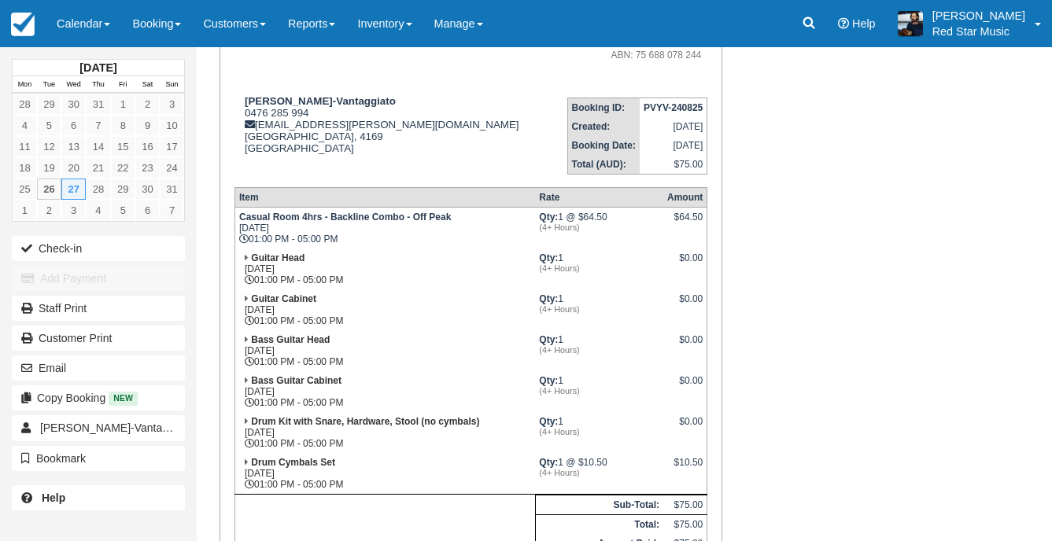
scroll to position [236, 0]
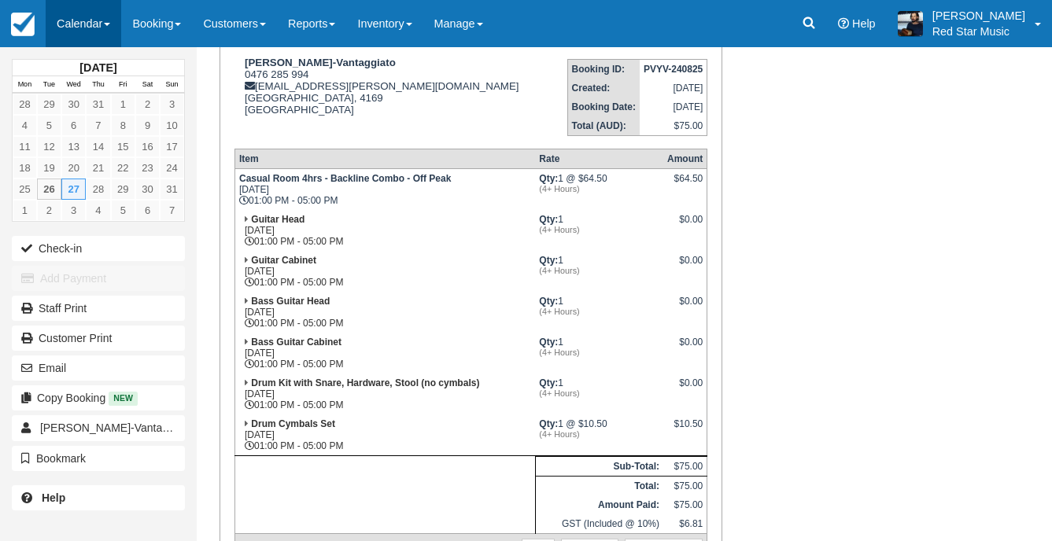
click at [73, 34] on link "Calendar" at bounding box center [84, 23] width 76 height 47
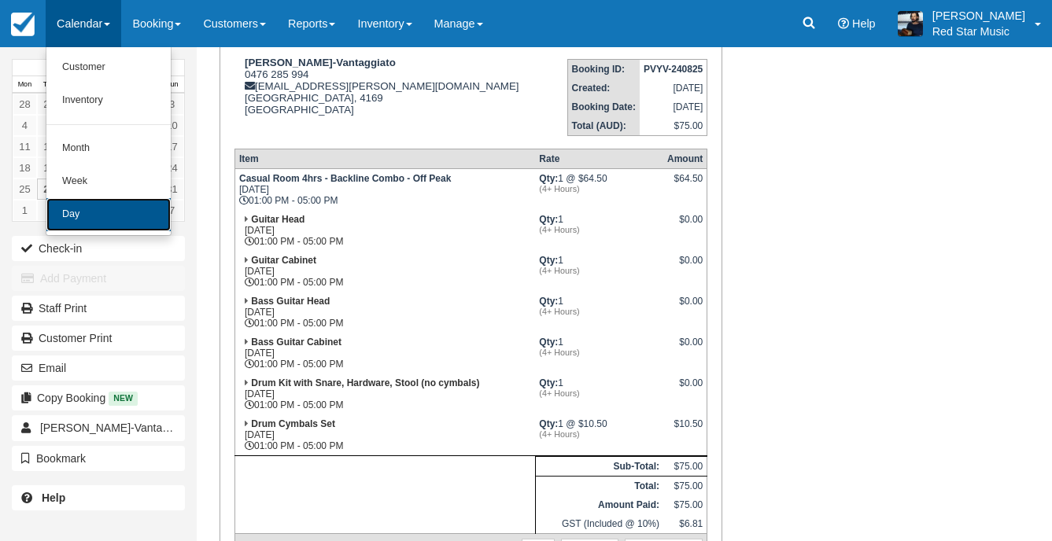
click at [105, 227] on link "Day" at bounding box center [108, 214] width 124 height 33
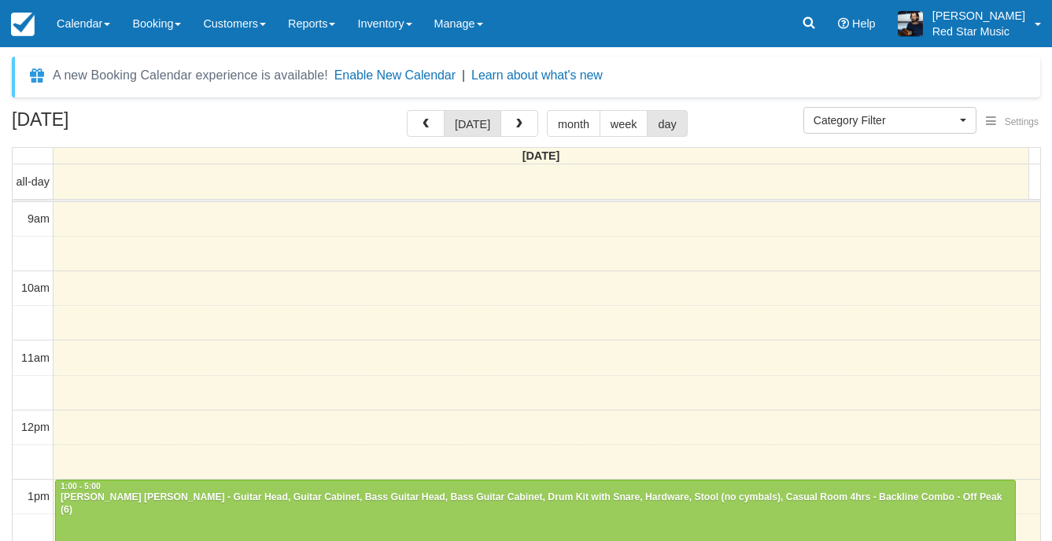
select select
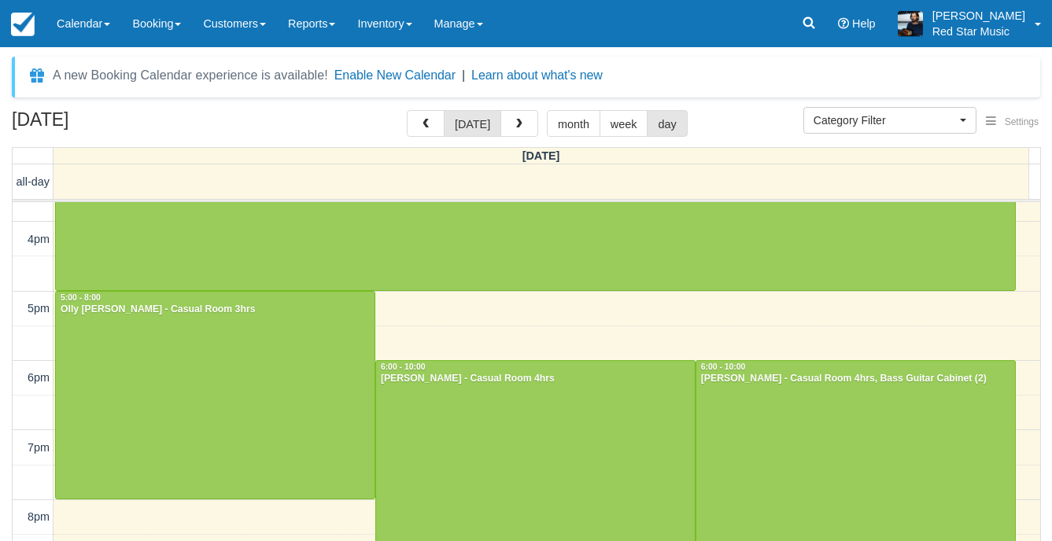
scroll to position [439, 0]
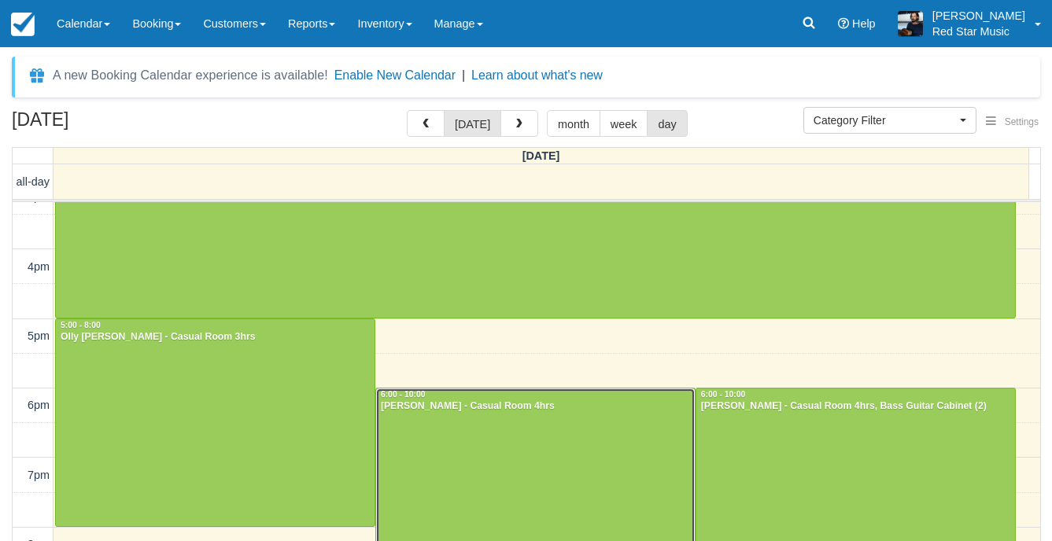
click at [416, 410] on div "[PERSON_NAME] - Casual Room 4hrs" at bounding box center [535, 406] width 311 height 13
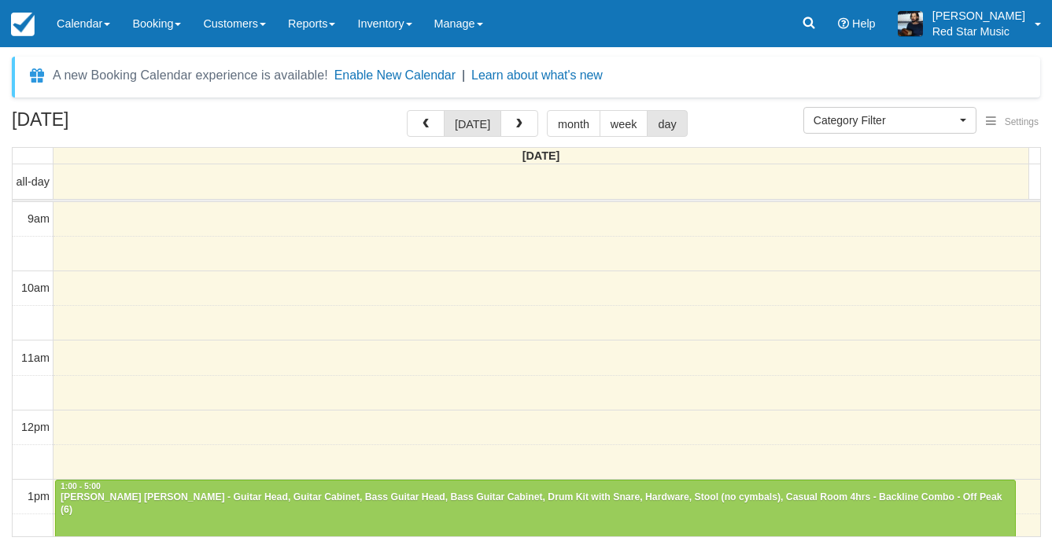
select select
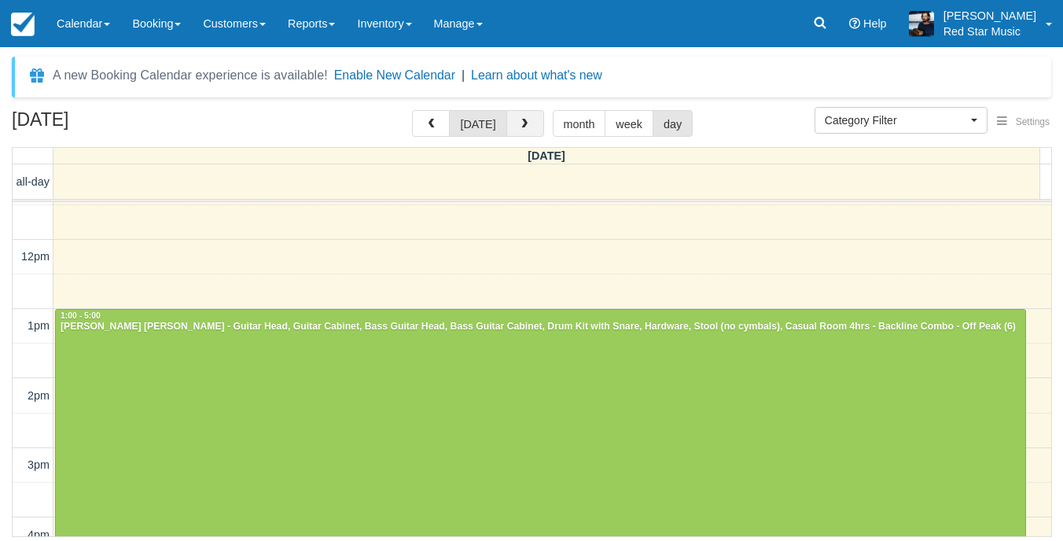
click at [532, 115] on button "button" at bounding box center [525, 123] width 38 height 27
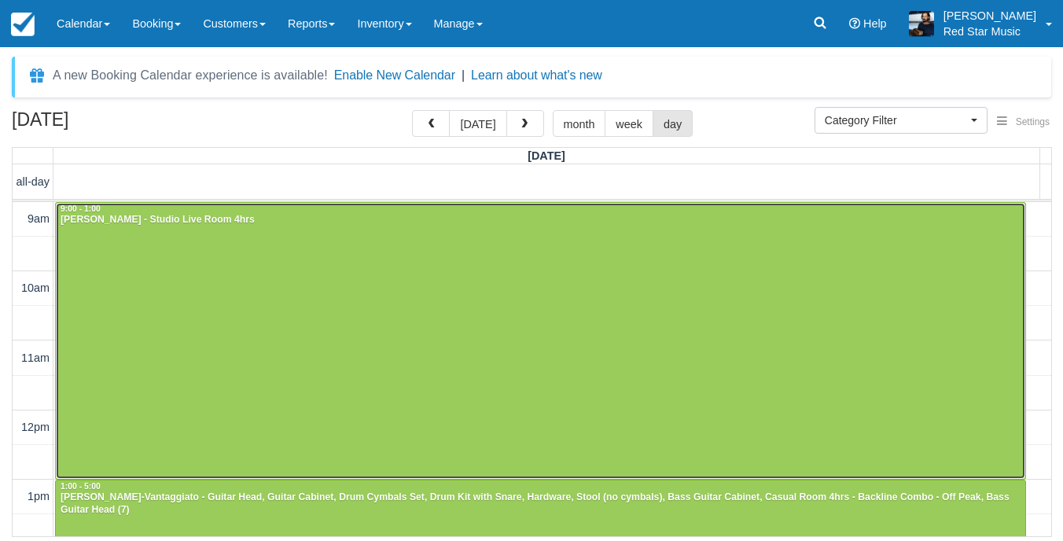
click at [451, 262] on div at bounding box center [541, 341] width 970 height 276
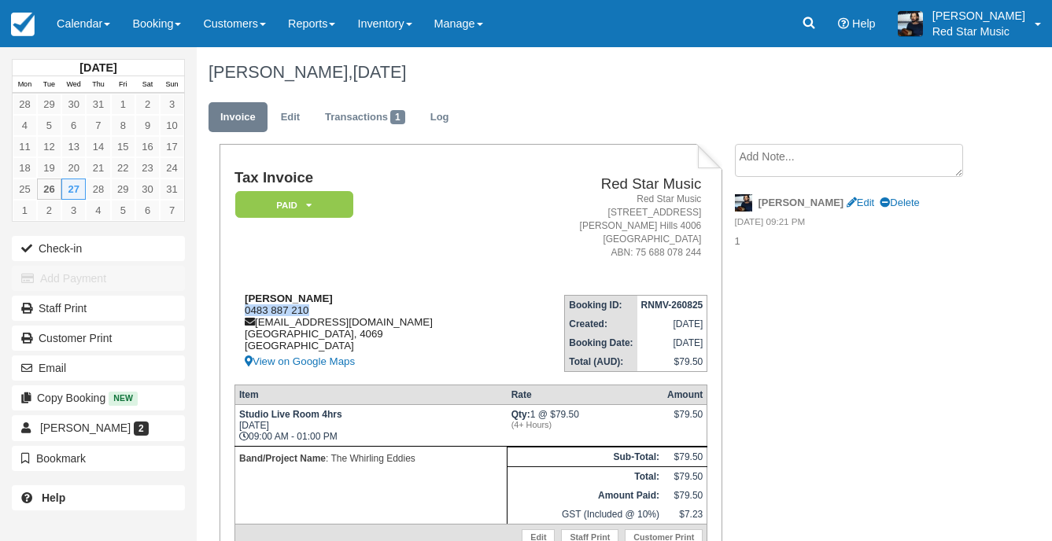
drag, startPoint x: 317, startPoint y: 311, endPoint x: 244, endPoint y: 311, distance: 73.1
click at [244, 311] on div "Max Cartmill 0483 887 210 maxcartmill@gmail.com Queensland, 4069 Australia View…" at bounding box center [371, 332] width 274 height 79
copy div "0483 887 210"
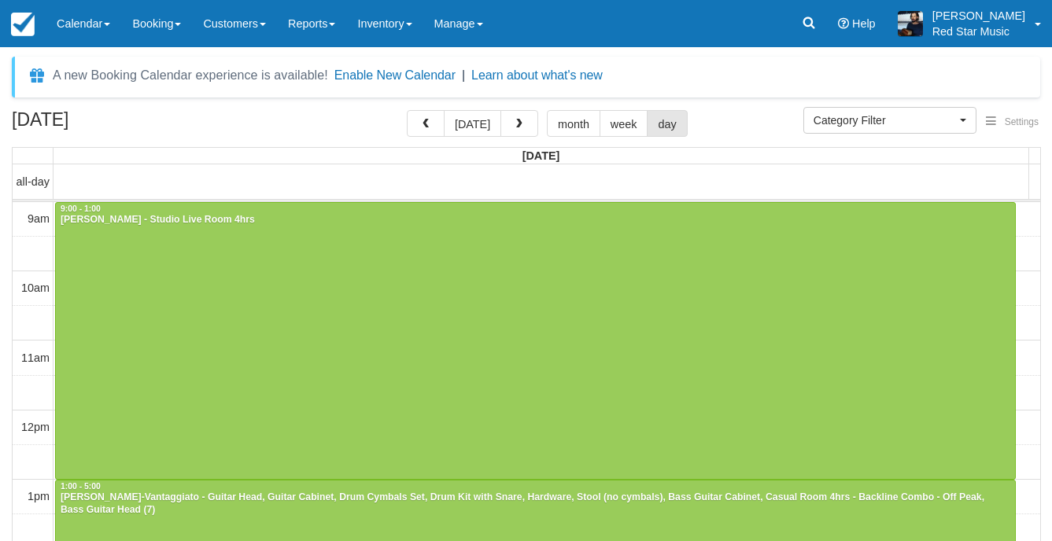
select select
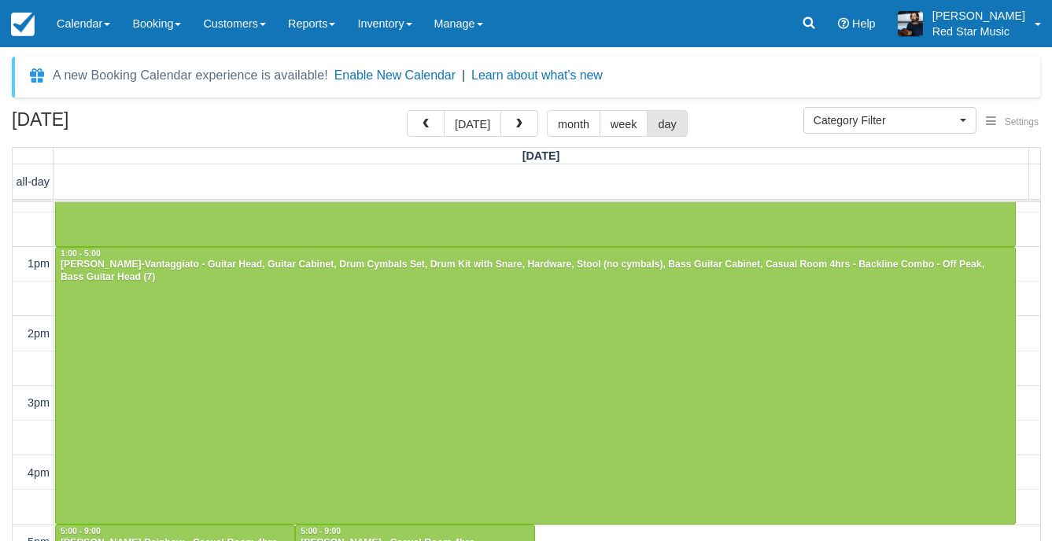
scroll to position [236, 0]
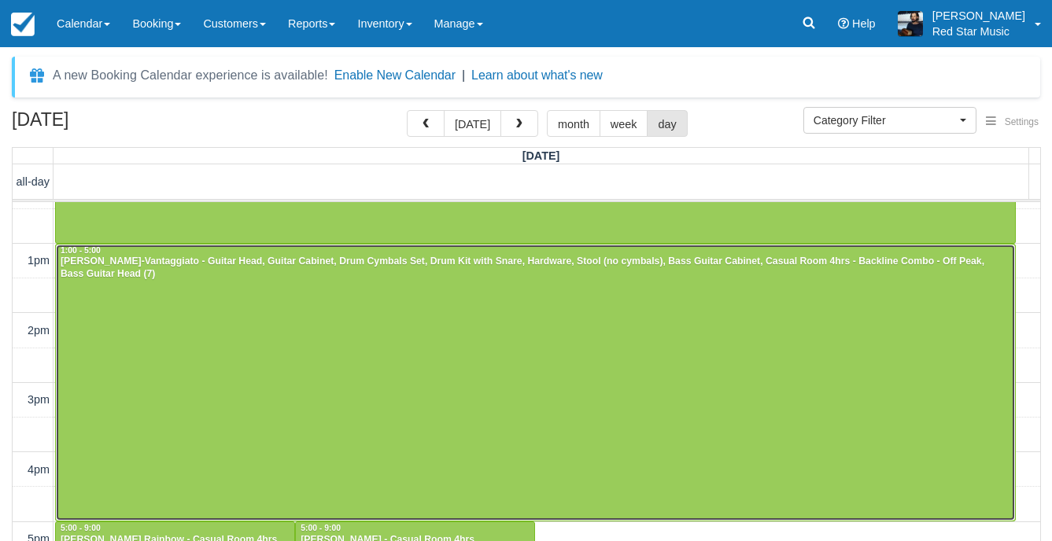
click at [406, 420] on div at bounding box center [535, 383] width 959 height 277
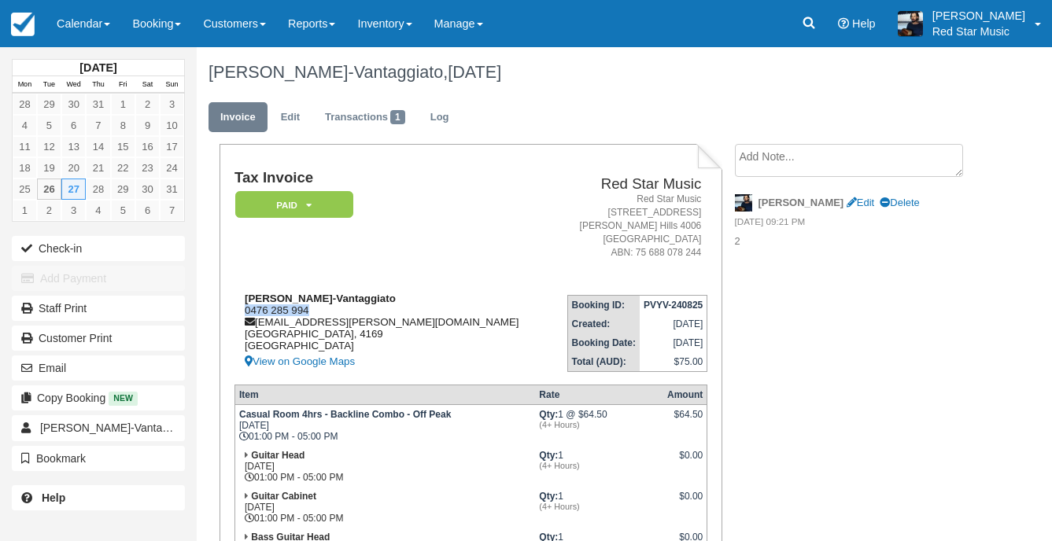
drag, startPoint x: 315, startPoint y: 308, endPoint x: 241, endPoint y: 314, distance: 74.1
click at [241, 314] on div "[PERSON_NAME] 0476 285 994 [EMAIL_ADDRESS][PERSON_NAME][DOMAIN_NAME] [GEOGRAPHI…" at bounding box center [392, 332] width 316 height 79
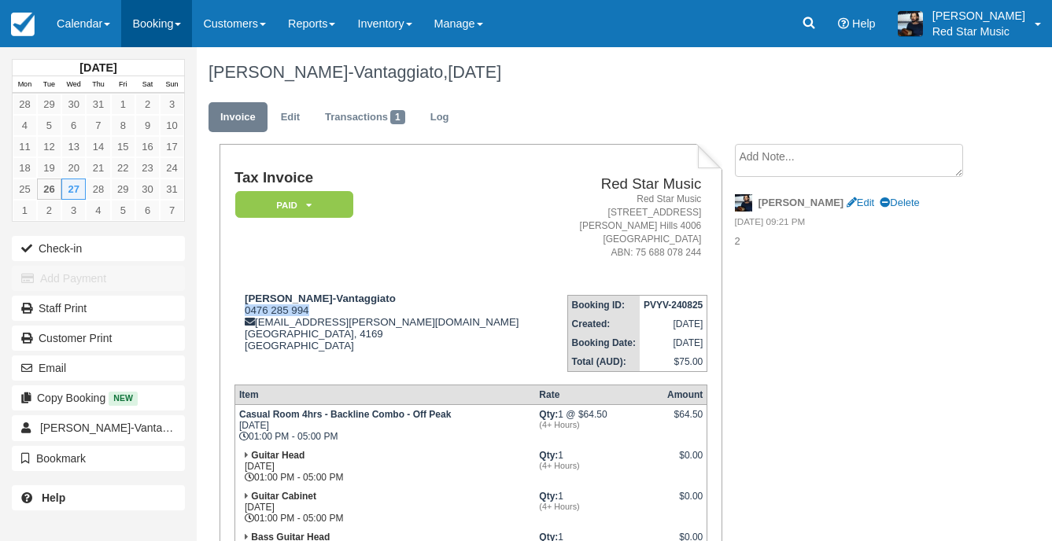
copy div "0476 285 994"
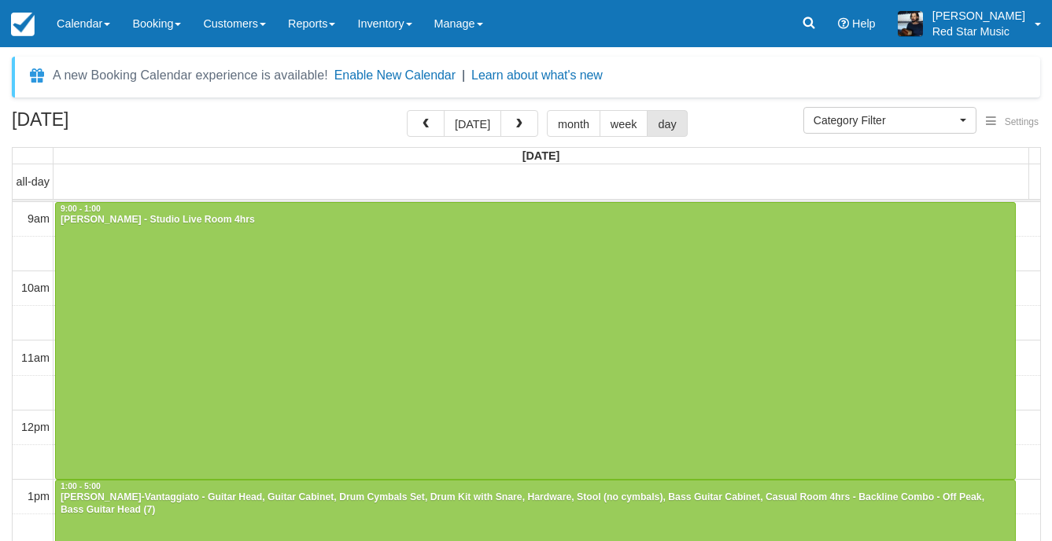
select select
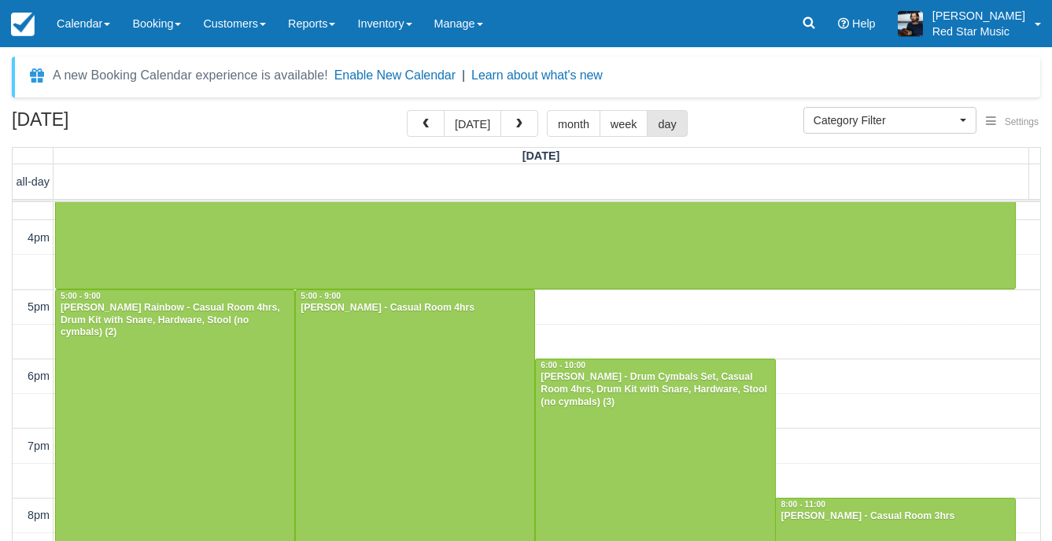
scroll to position [485, 0]
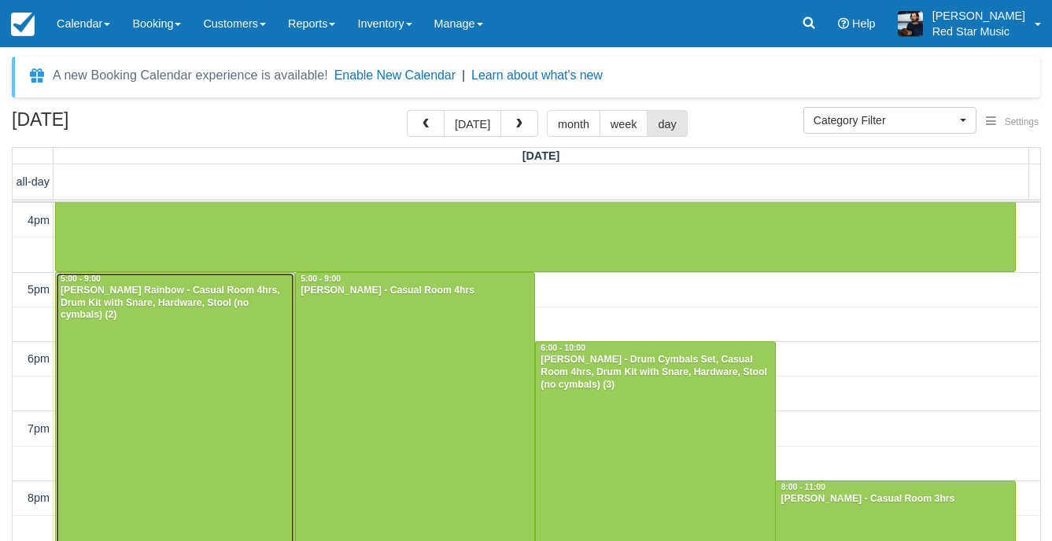
click at [179, 341] on div at bounding box center [175, 411] width 238 height 277
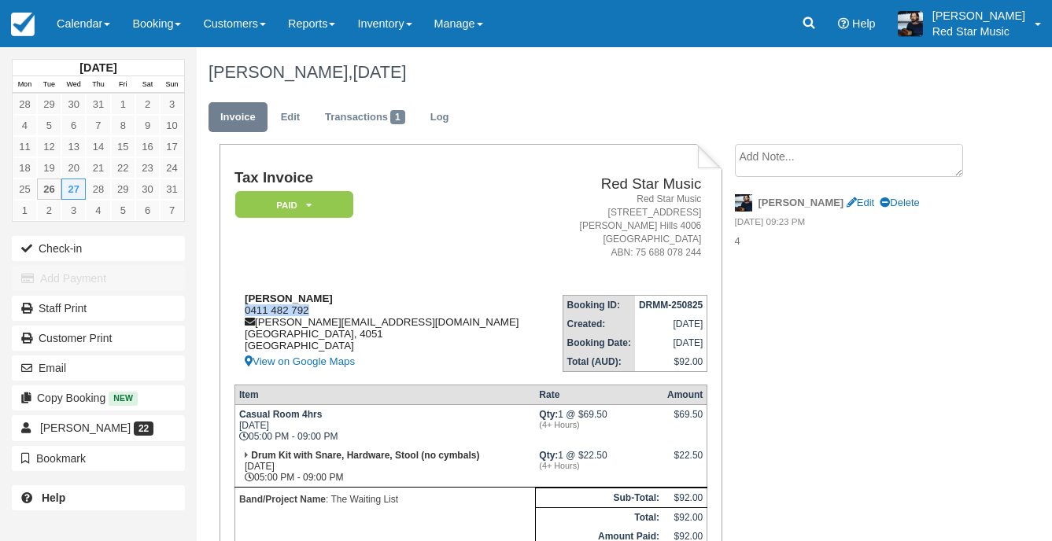
drag, startPoint x: 308, startPoint y: 311, endPoint x: 244, endPoint y: 308, distance: 64.6
click at [244, 308] on div "[PERSON_NAME] Rainbow 0411 482 792 [PERSON_NAME][EMAIL_ADDRESS][DOMAIN_NAME] [G…" at bounding box center [390, 332] width 313 height 79
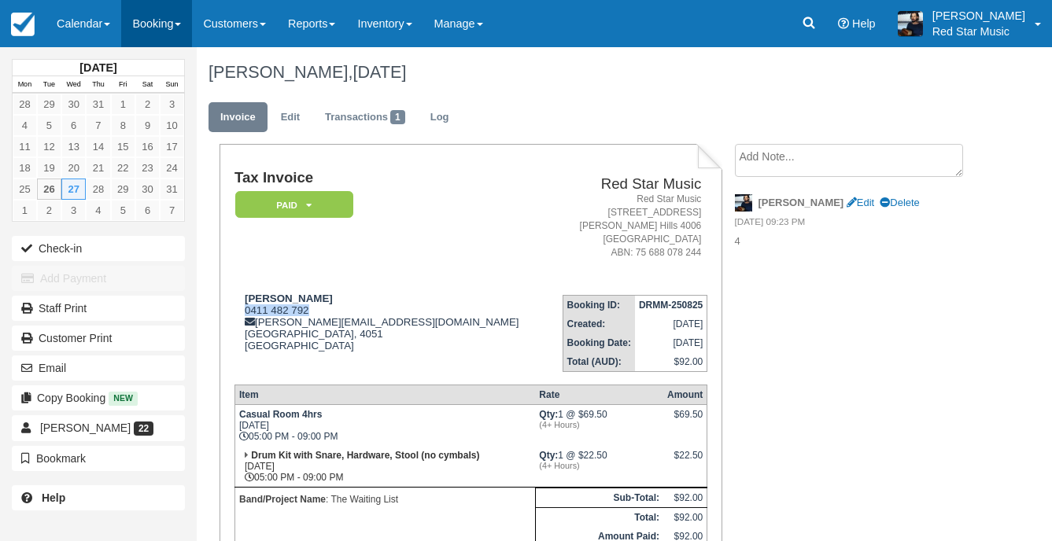
copy div "0411 482 792"
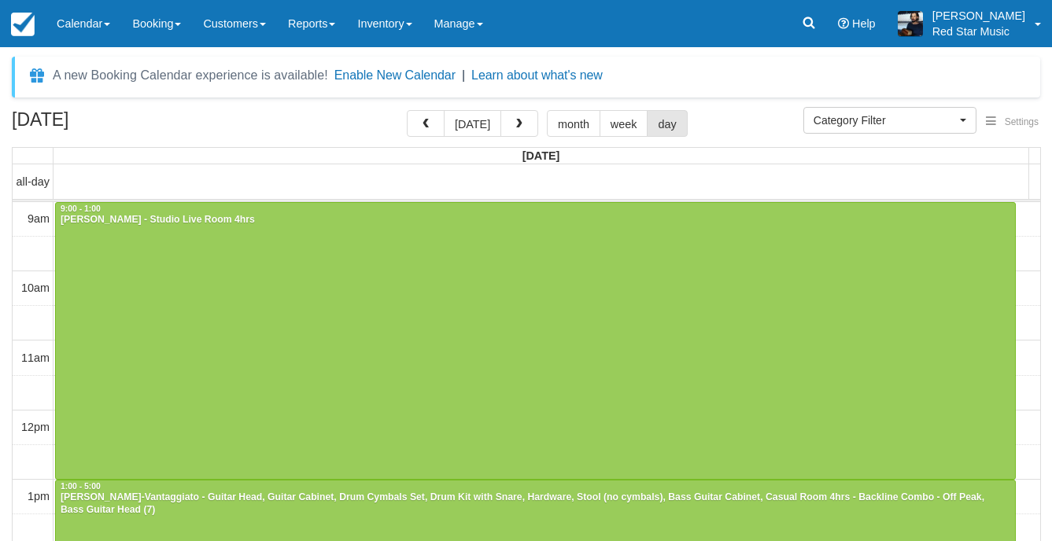
select select
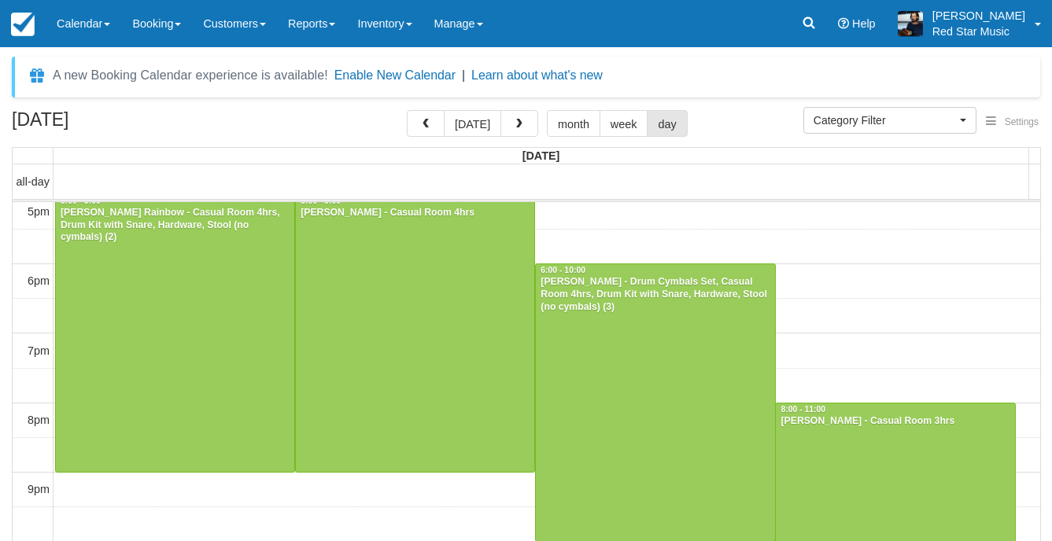
scroll to position [564, 0]
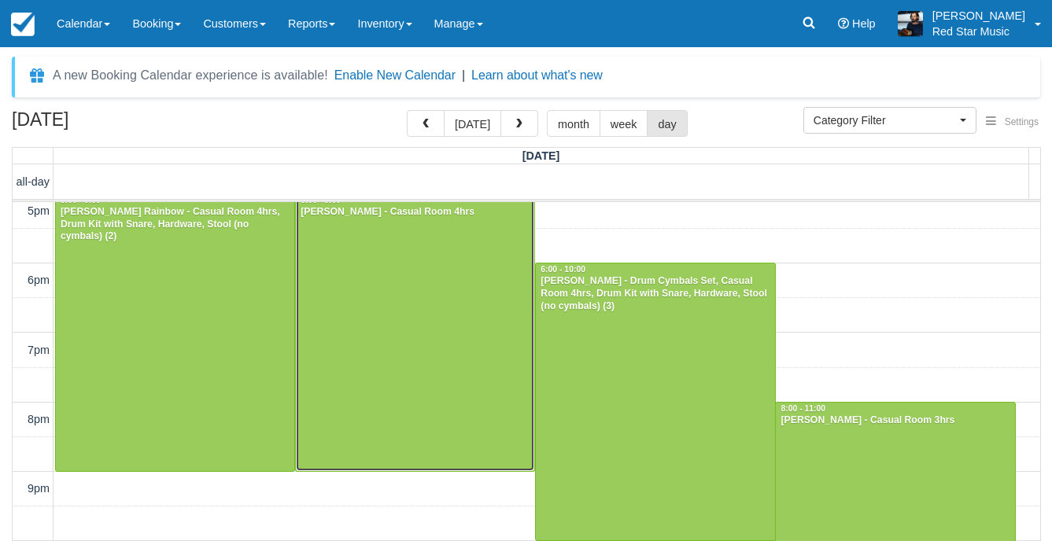
click at [337, 289] on div at bounding box center [415, 332] width 238 height 277
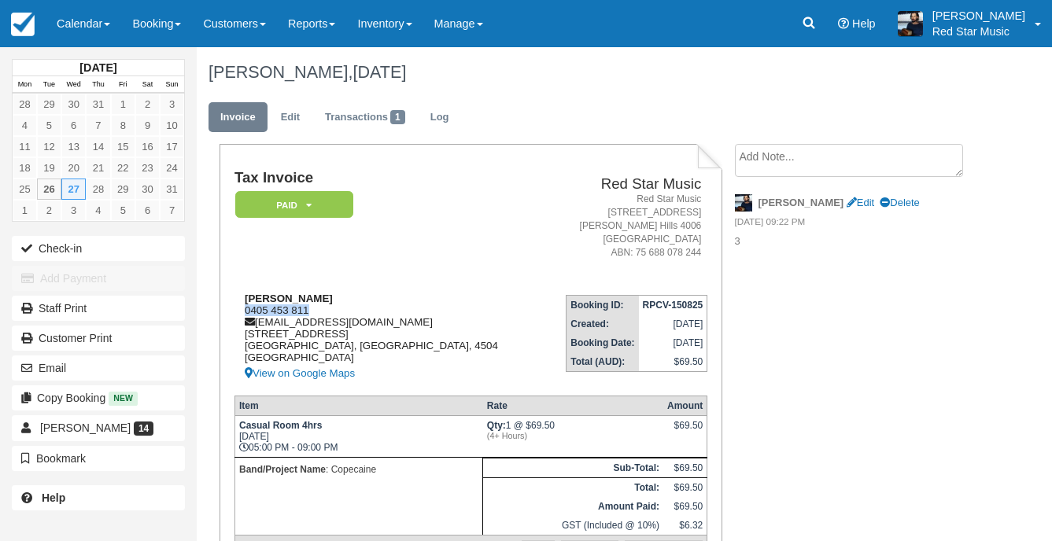
drag, startPoint x: 315, startPoint y: 309, endPoint x: 245, endPoint y: 315, distance: 70.2
click at [245, 315] on div "Chris Gorman 0405 453 811 chrisfrancisgorman@gmail.com 12 Friarbird Drive Naran…" at bounding box center [388, 338] width 308 height 90
copy div "0405 453 811"
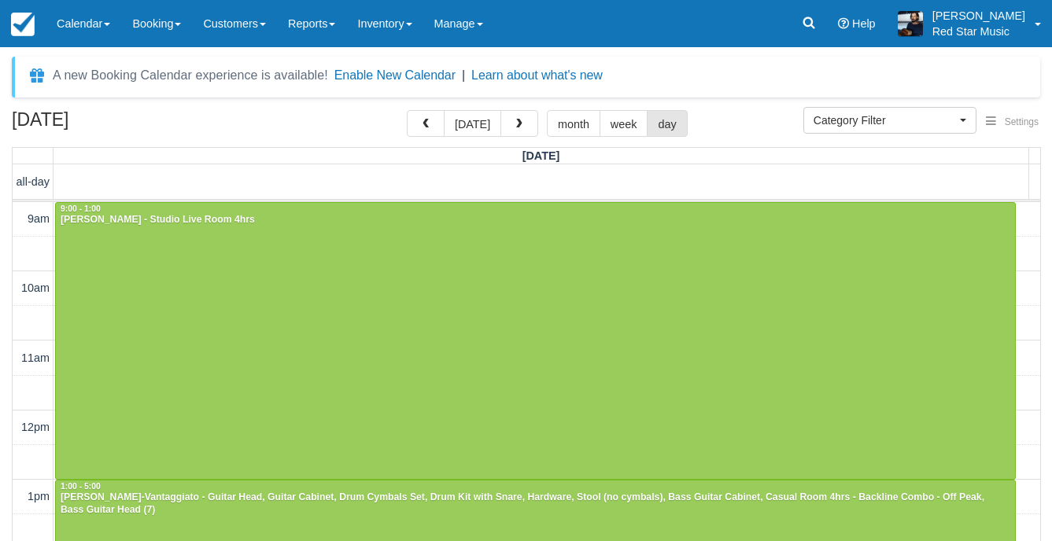
select select
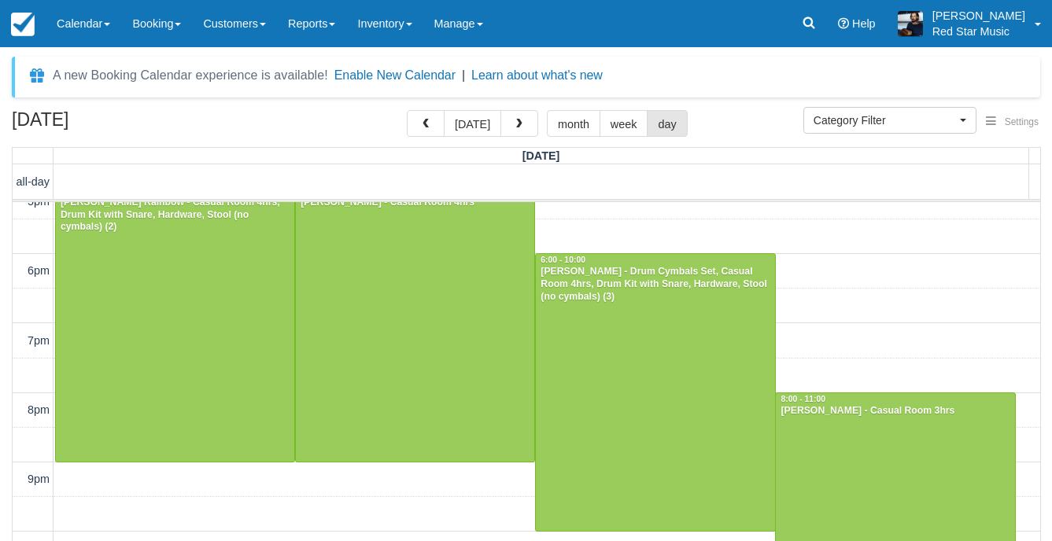
scroll to position [587, 0]
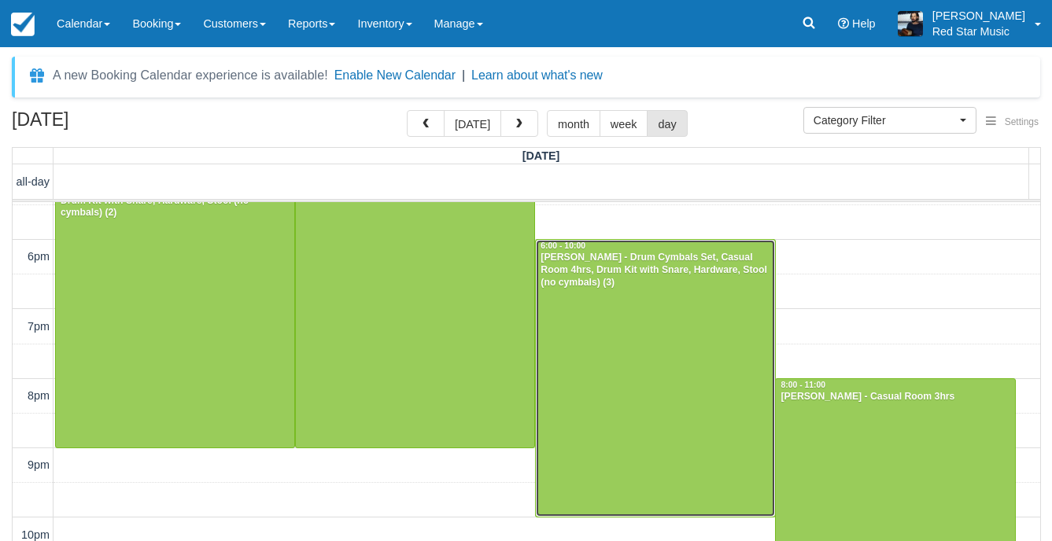
click at [694, 348] on div at bounding box center [655, 378] width 238 height 277
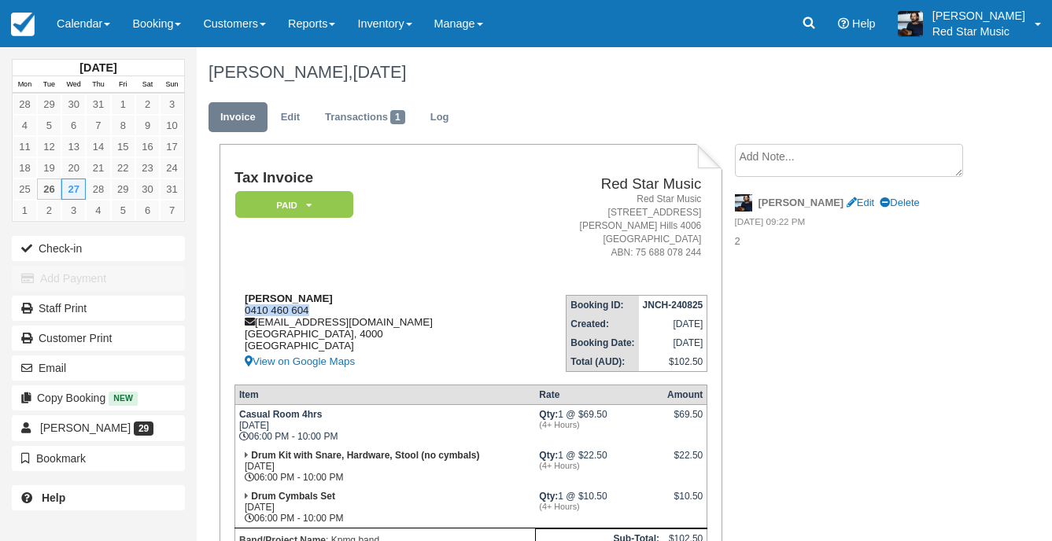
drag, startPoint x: 322, startPoint y: 308, endPoint x: 244, endPoint y: 311, distance: 78.0
click at [244, 311] on div "Sarah Nicol 0410 460 604 snicol@kpmg.com.au South Australia, 4000 Australia Vie…" at bounding box center [372, 332] width 276 height 79
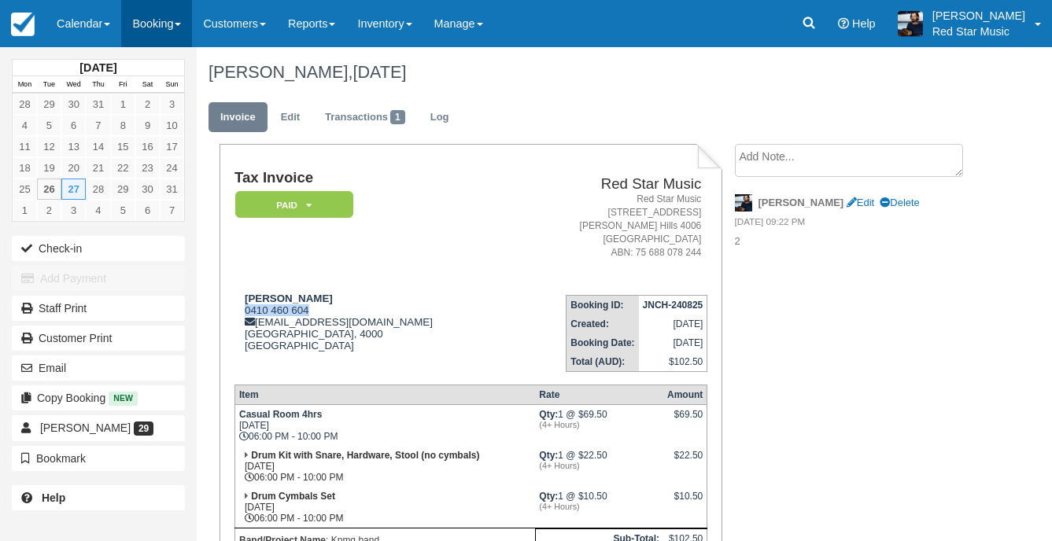
copy div "0410 460 604"
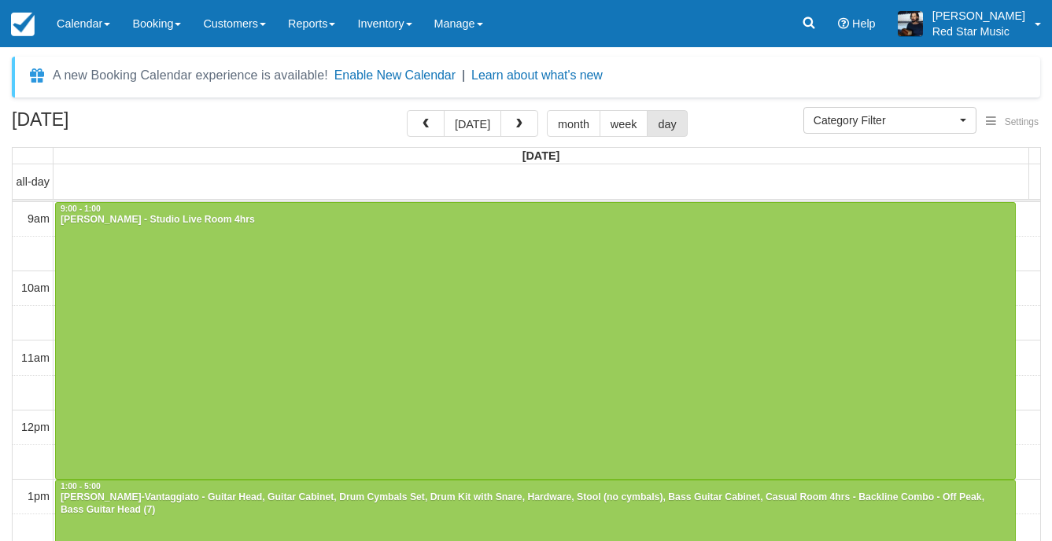
select select
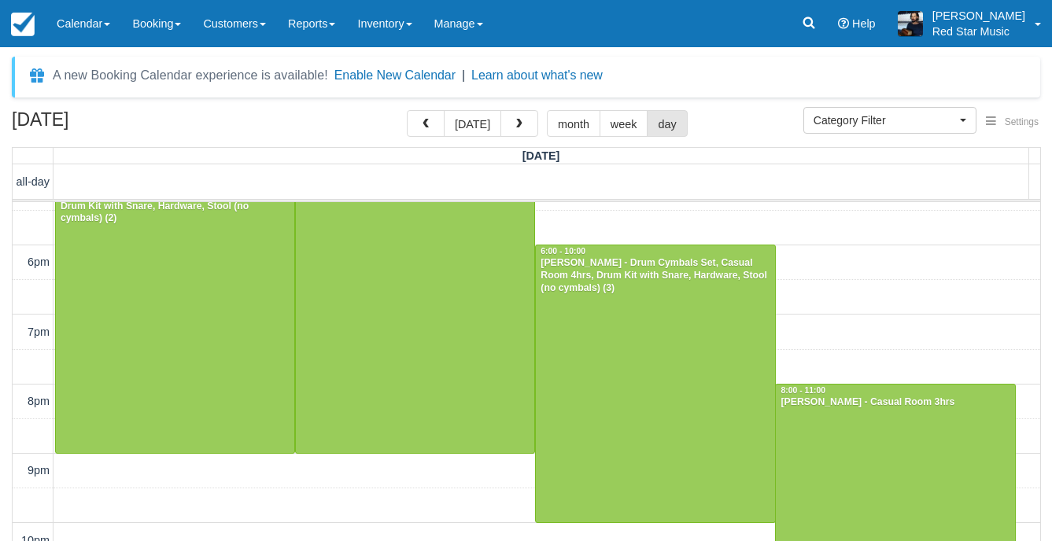
scroll to position [587, 0]
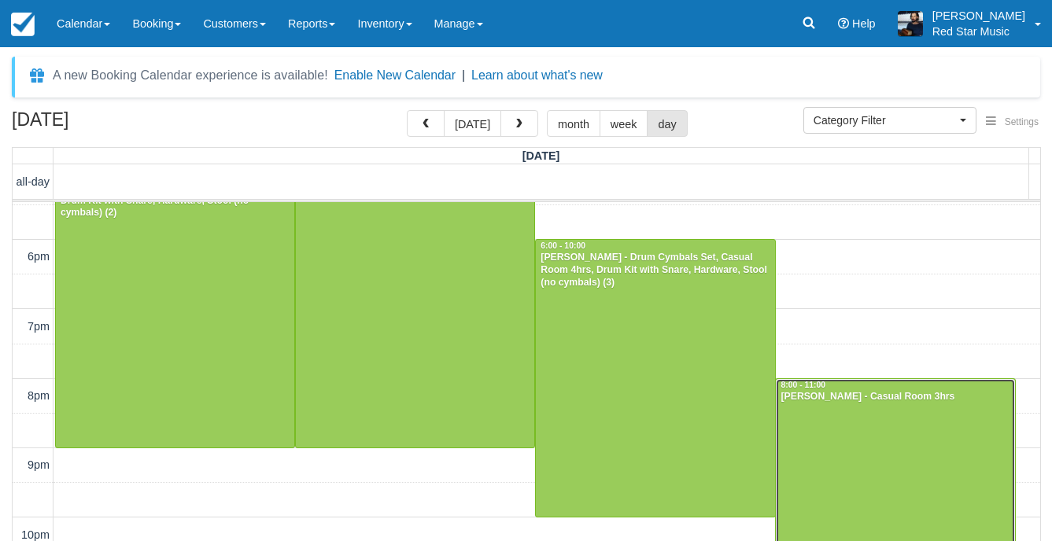
click at [848, 427] on div at bounding box center [894, 482] width 238 height 207
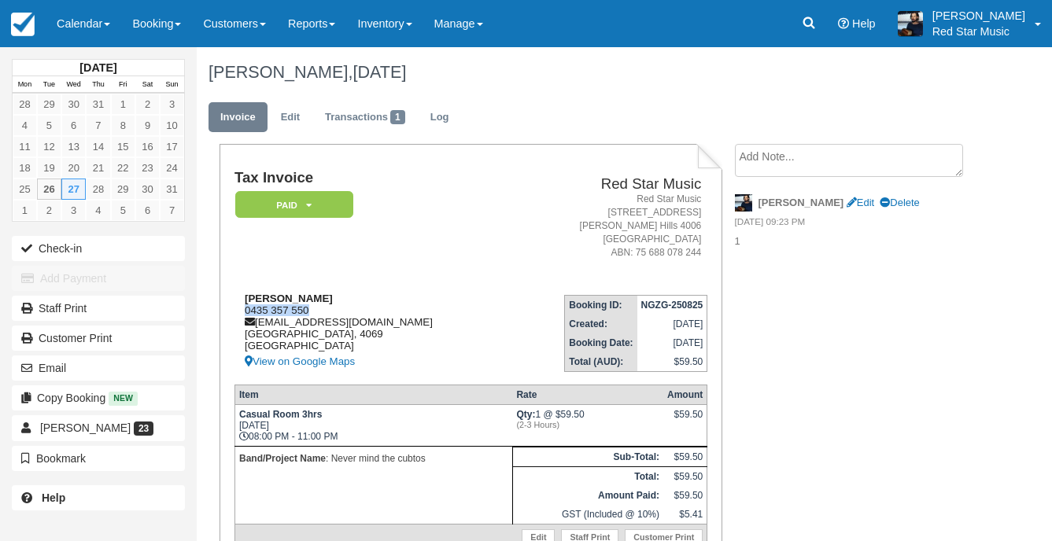
drag, startPoint x: 316, startPoint y: 308, endPoint x: 238, endPoint y: 311, distance: 77.9
click at [238, 311] on div "Alistair Sutton 0435 357 550 mail@alistairsutton.com Queensland, 4069 Australia…" at bounding box center [371, 332] width 274 height 79
copy div "0435 357 550"
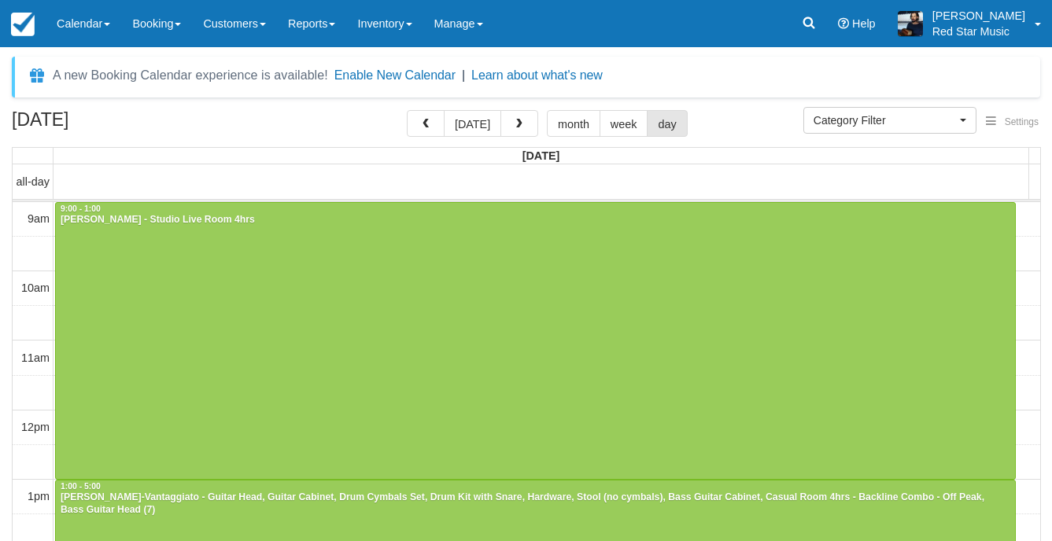
select select
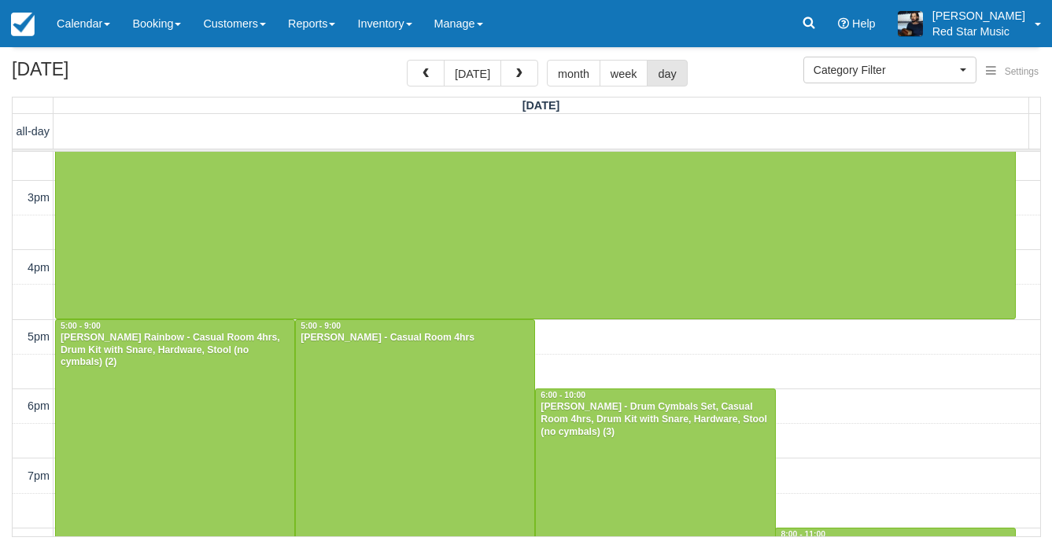
scroll to position [352, 0]
